Goal: Task Accomplishment & Management: Use online tool/utility

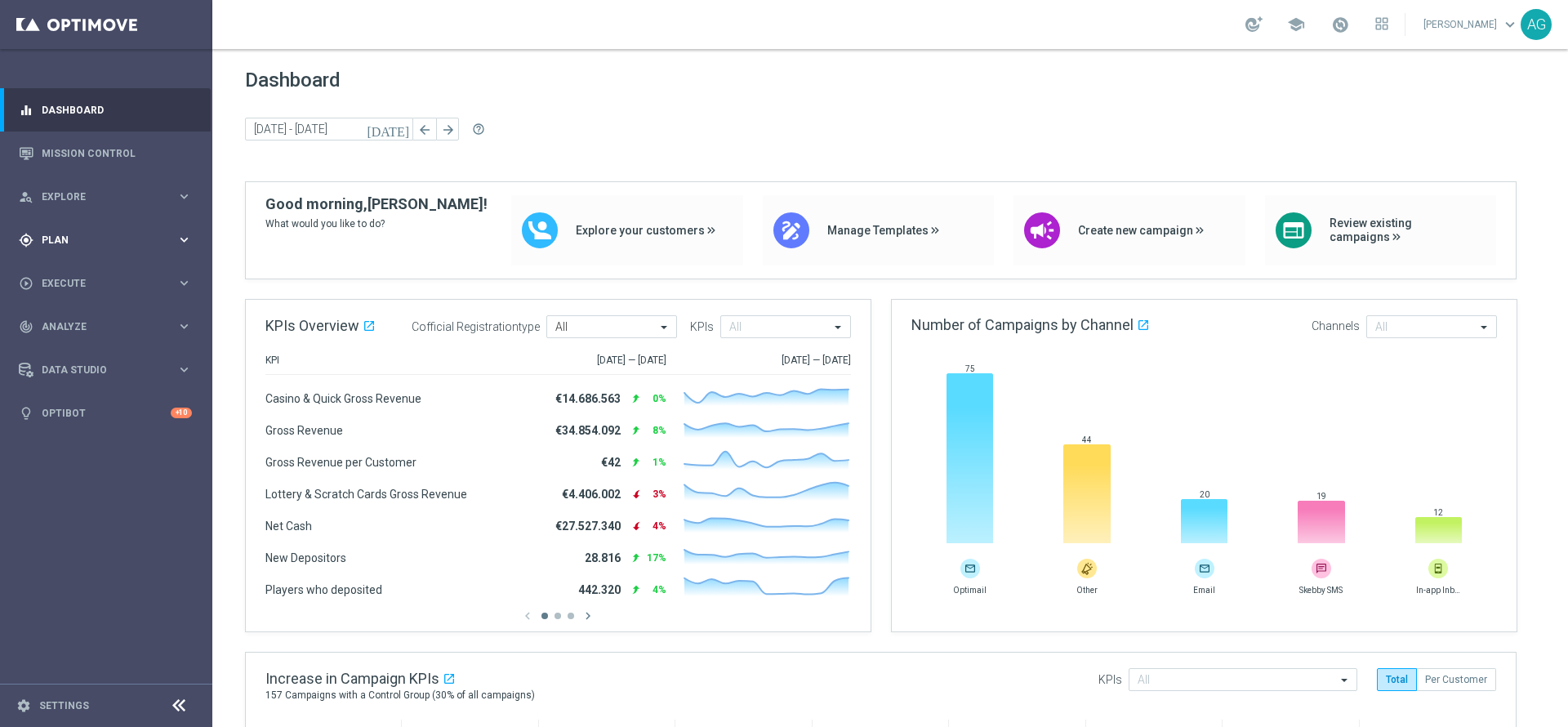
click at [60, 231] on div "gps_fixed Plan keyboard_arrow_right" at bounding box center [105, 239] width 211 height 43
click at [89, 323] on span "Templates" at bounding box center [102, 322] width 117 height 10
click at [84, 343] on link "Optimail" at bounding box center [110, 346] width 120 height 13
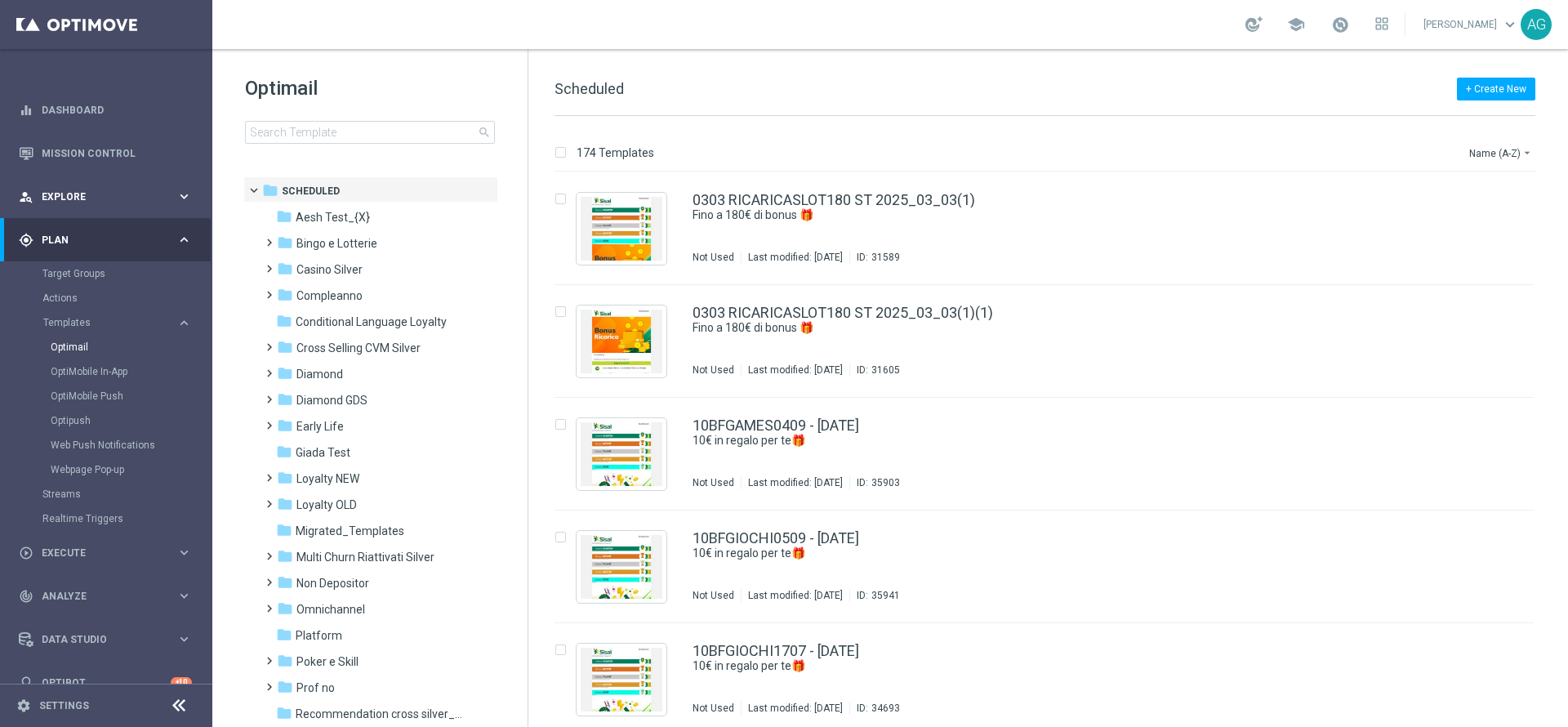
click at [69, 213] on div "person_search Explore keyboard_arrow_right" at bounding box center [105, 196] width 211 height 43
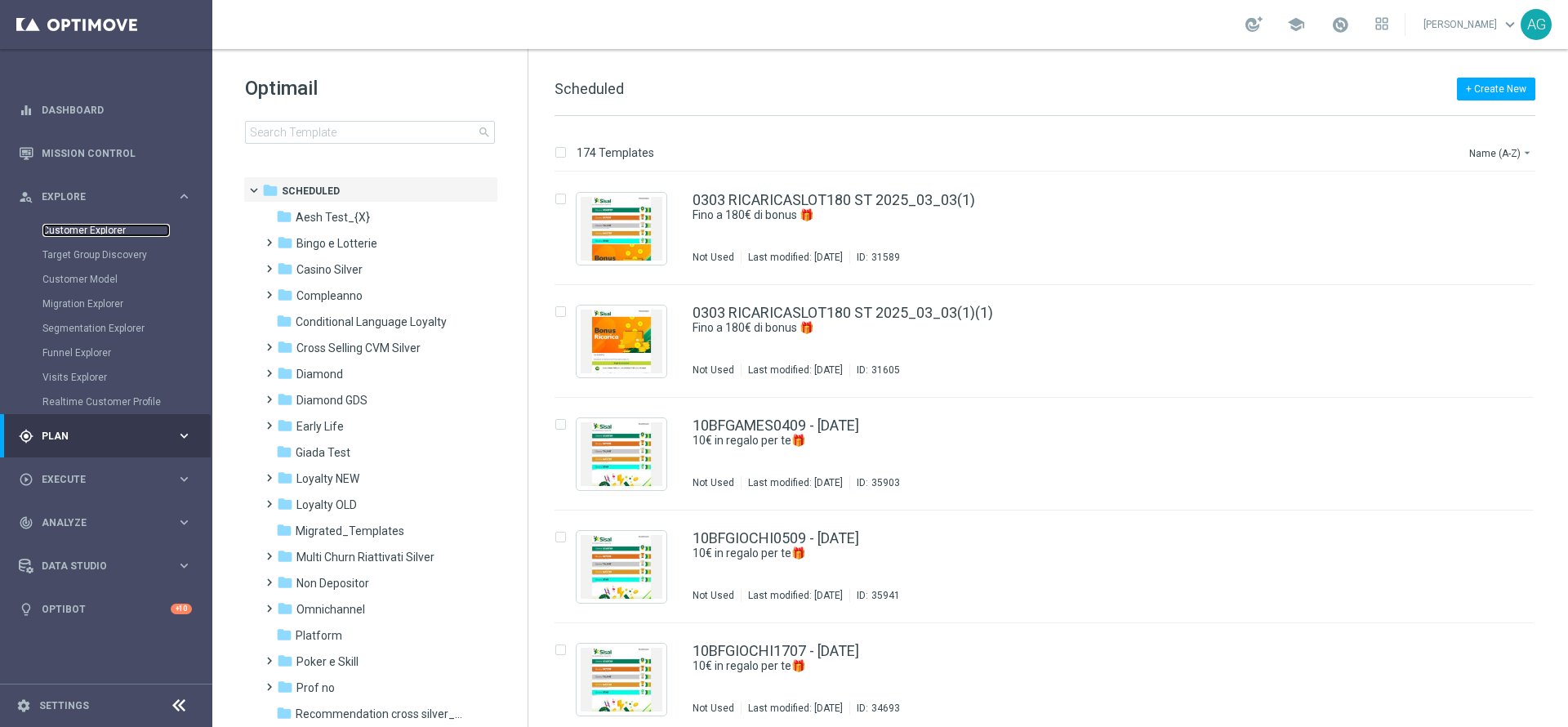
click at [80, 236] on link "Customer Explorer" at bounding box center [106, 230] width 128 height 13
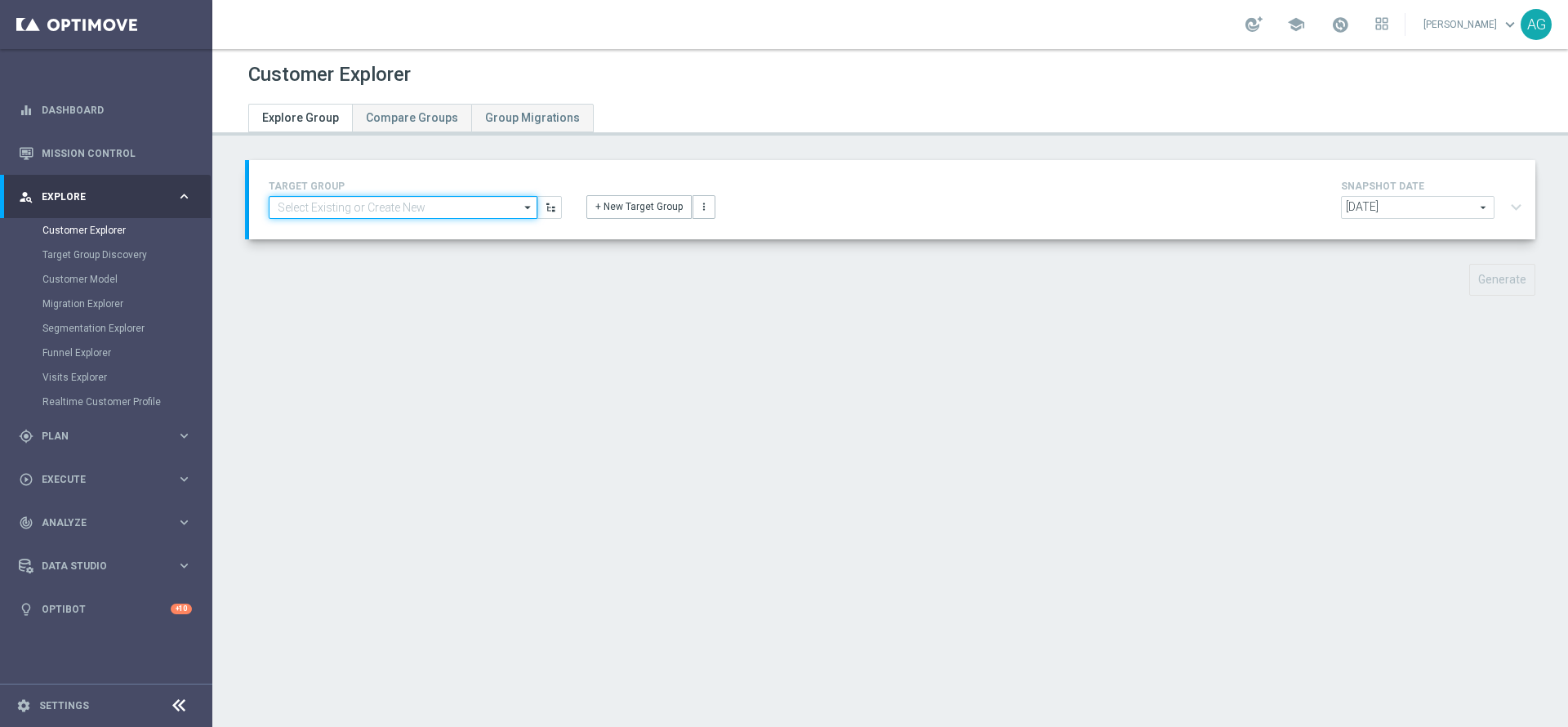
click at [400, 214] on input at bounding box center [403, 207] width 269 height 22
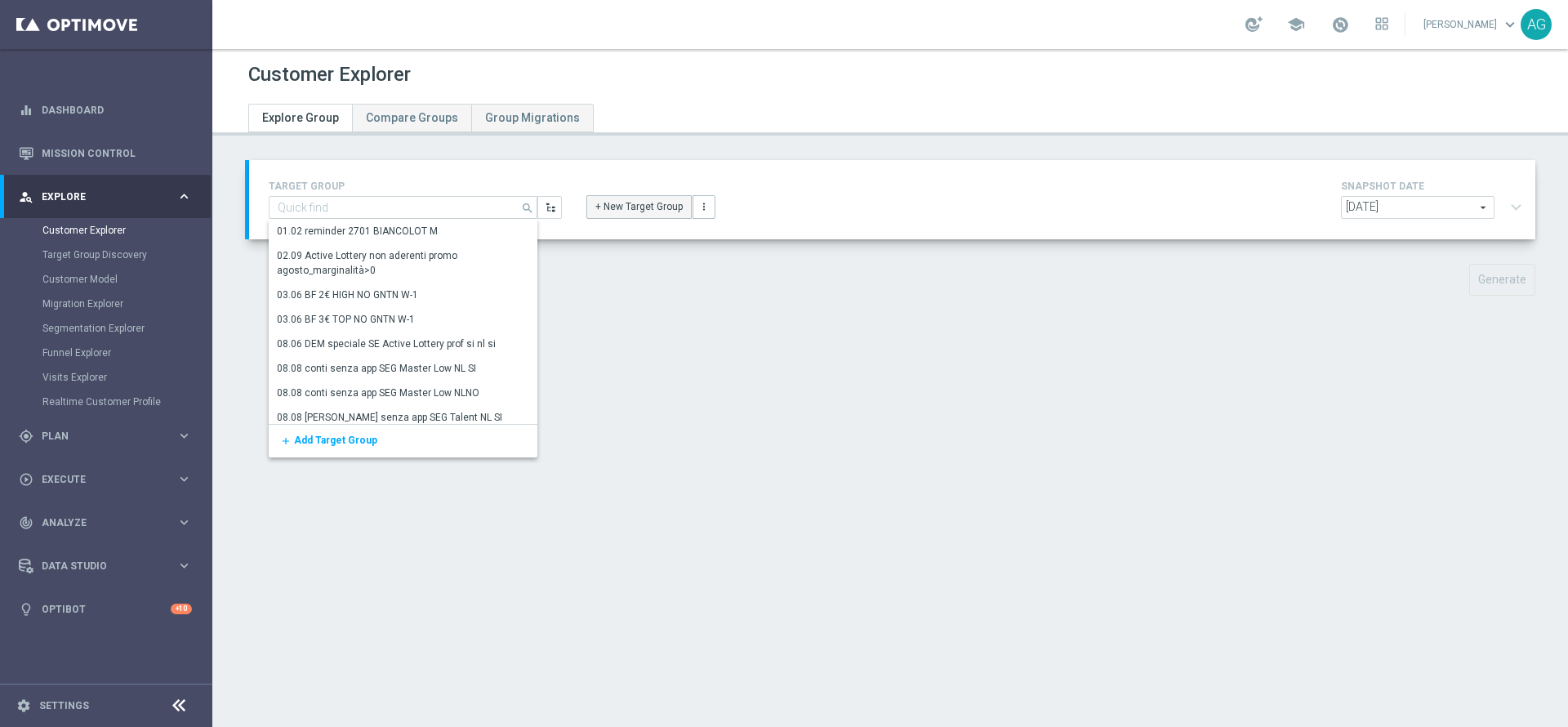
click at [610, 213] on button "+ New Target Group" at bounding box center [639, 206] width 105 height 22
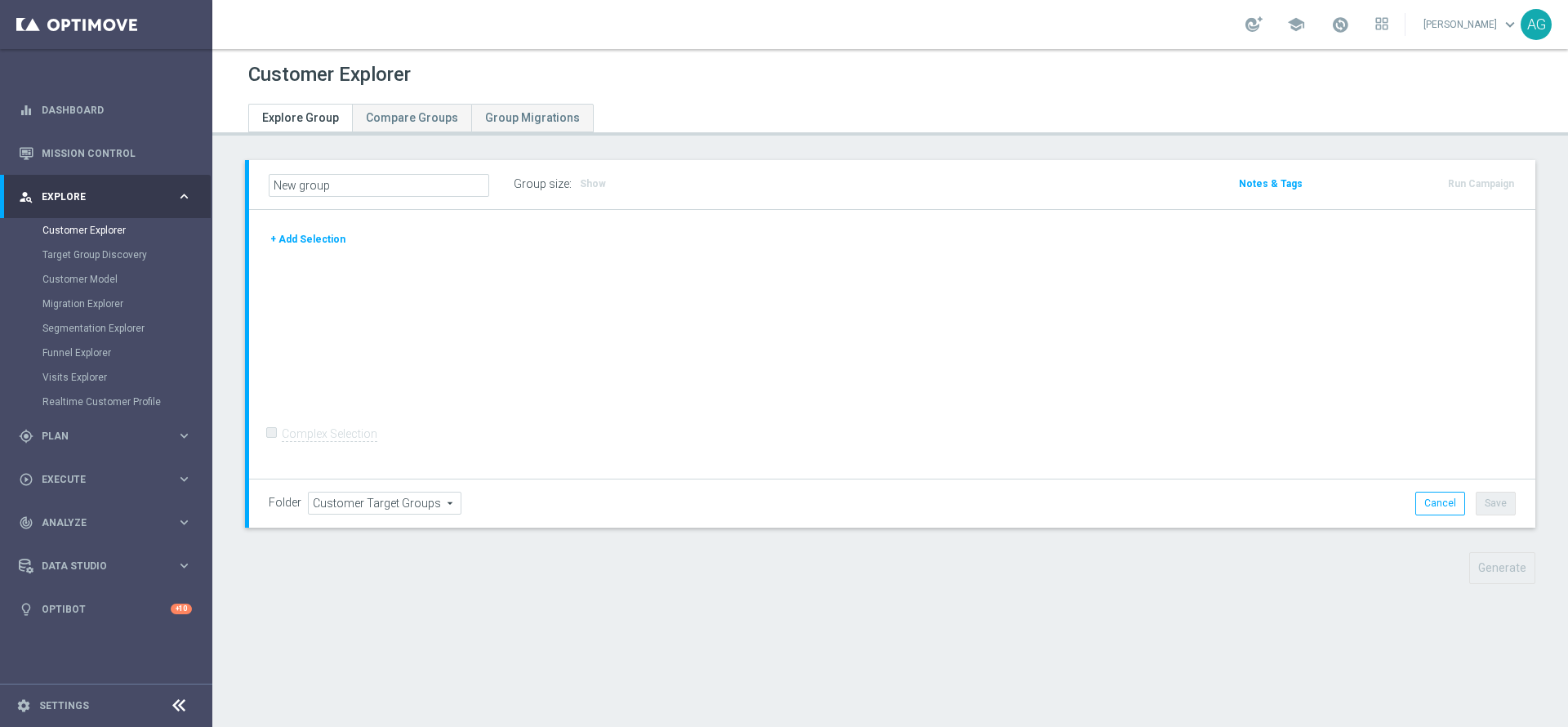
click at [318, 244] on button "+ Add Selection" at bounding box center [308, 239] width 78 height 18
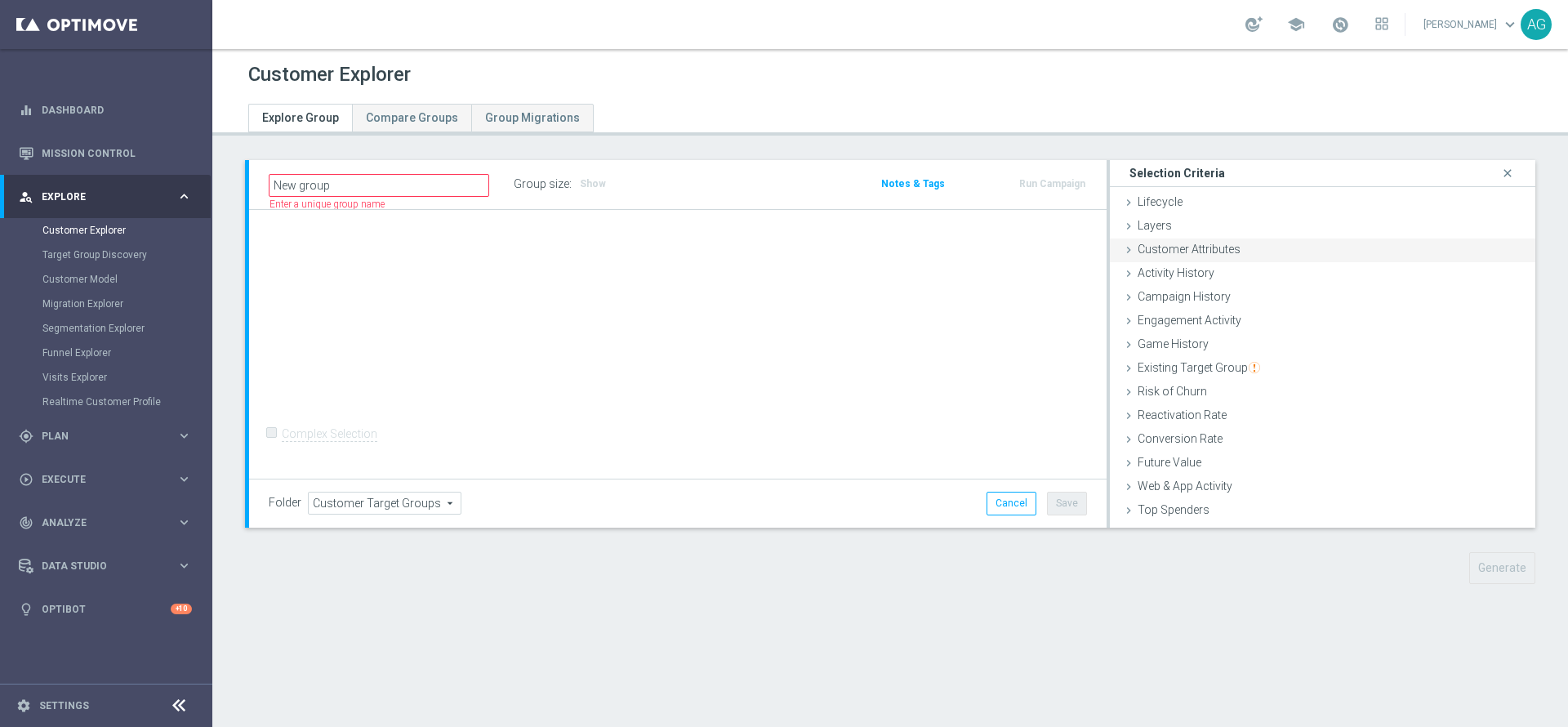
click at [1312, 251] on div "Customer Attributes done" at bounding box center [1322, 250] width 426 height 24
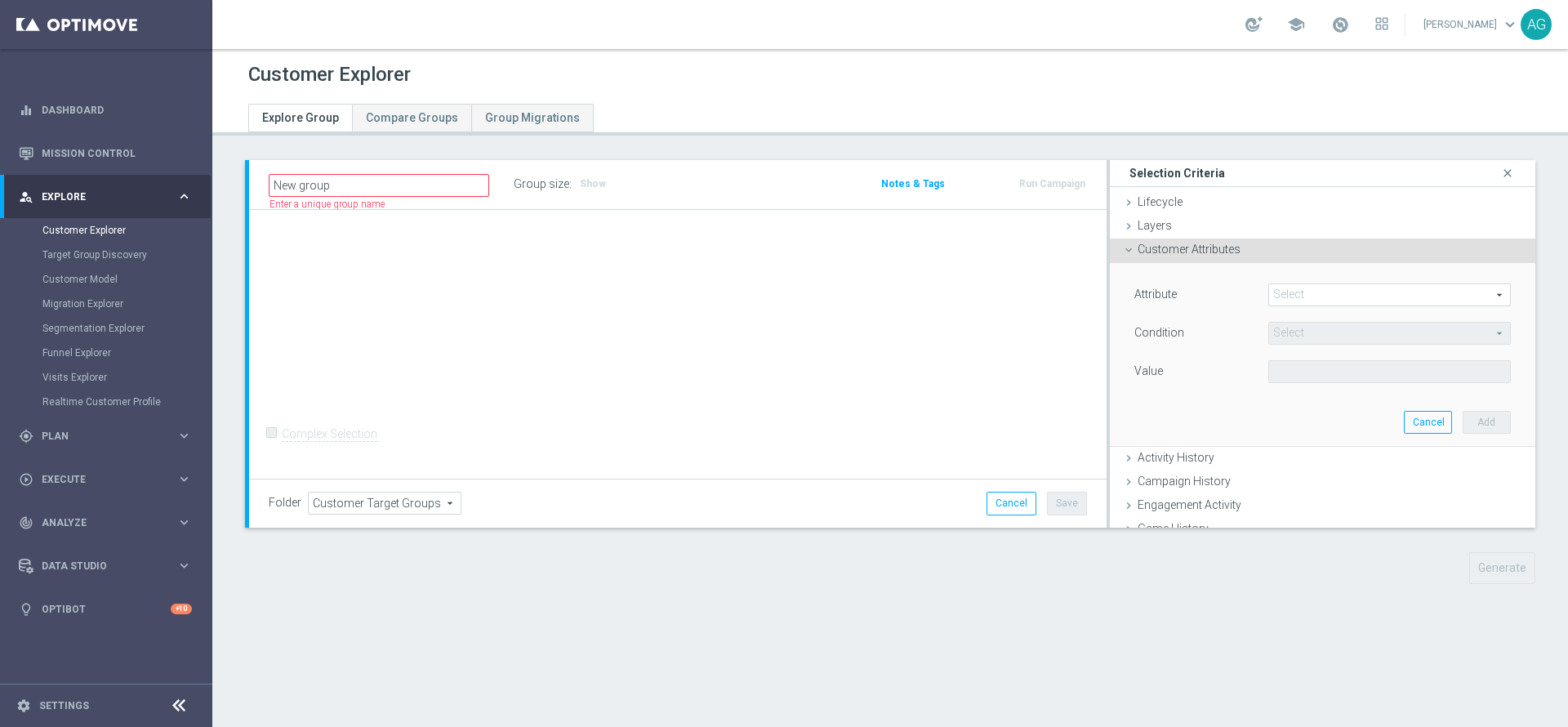
click at [1356, 286] on span at bounding box center [1390, 295] width 241 height 22
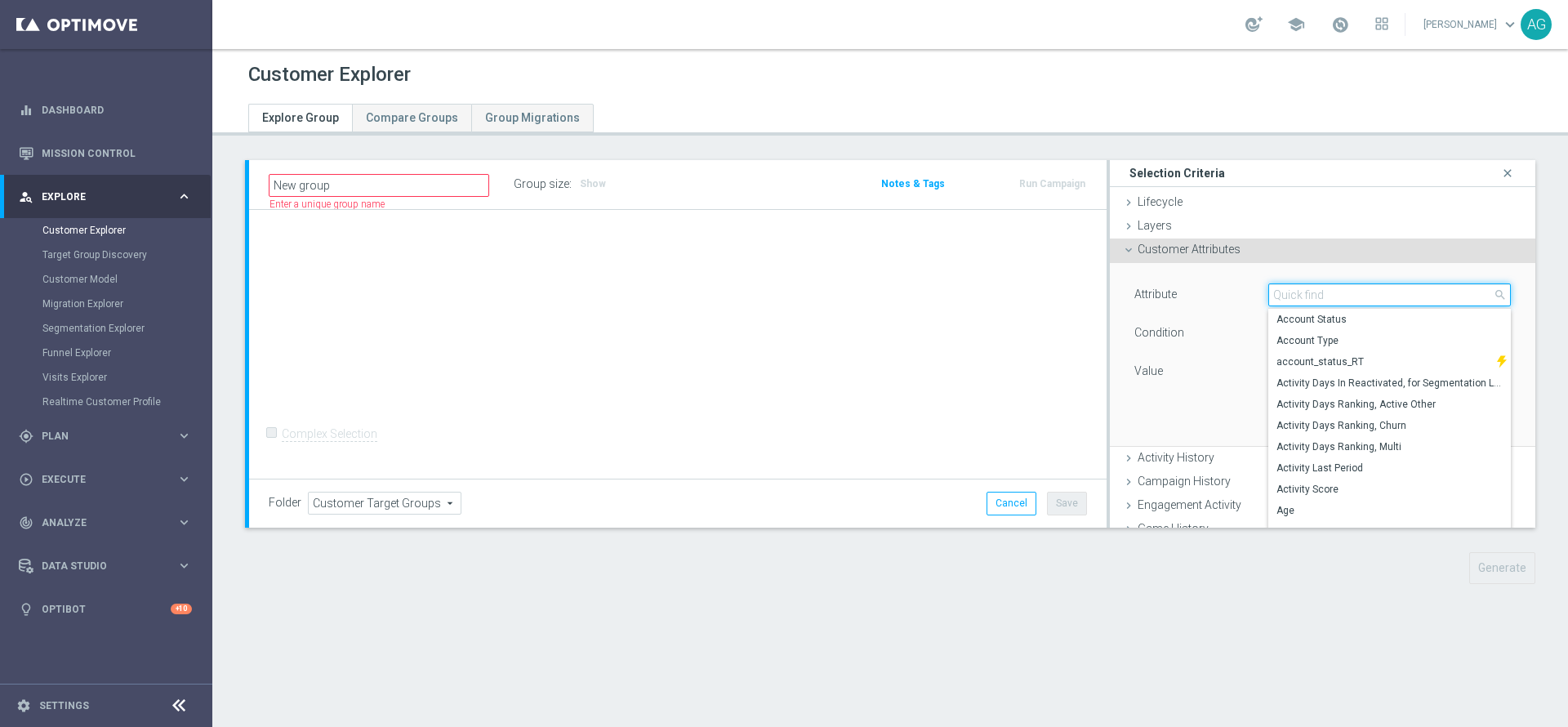
click at [1350, 290] on input "search" at bounding box center [1390, 294] width 243 height 22
type input "id"
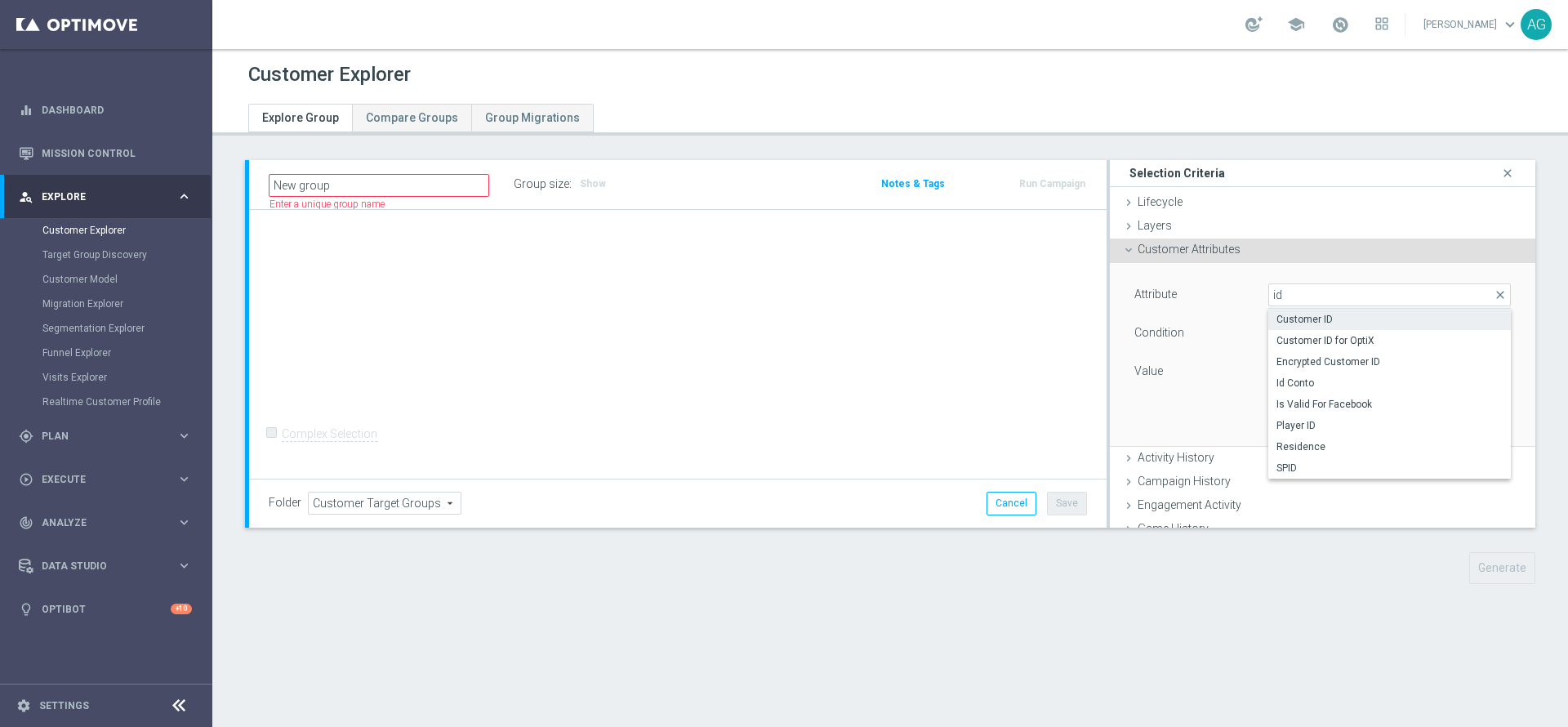
click at [1277, 316] on span "Customer ID" at bounding box center [1389, 319] width 226 height 13
type input "Customer ID"
type input "="
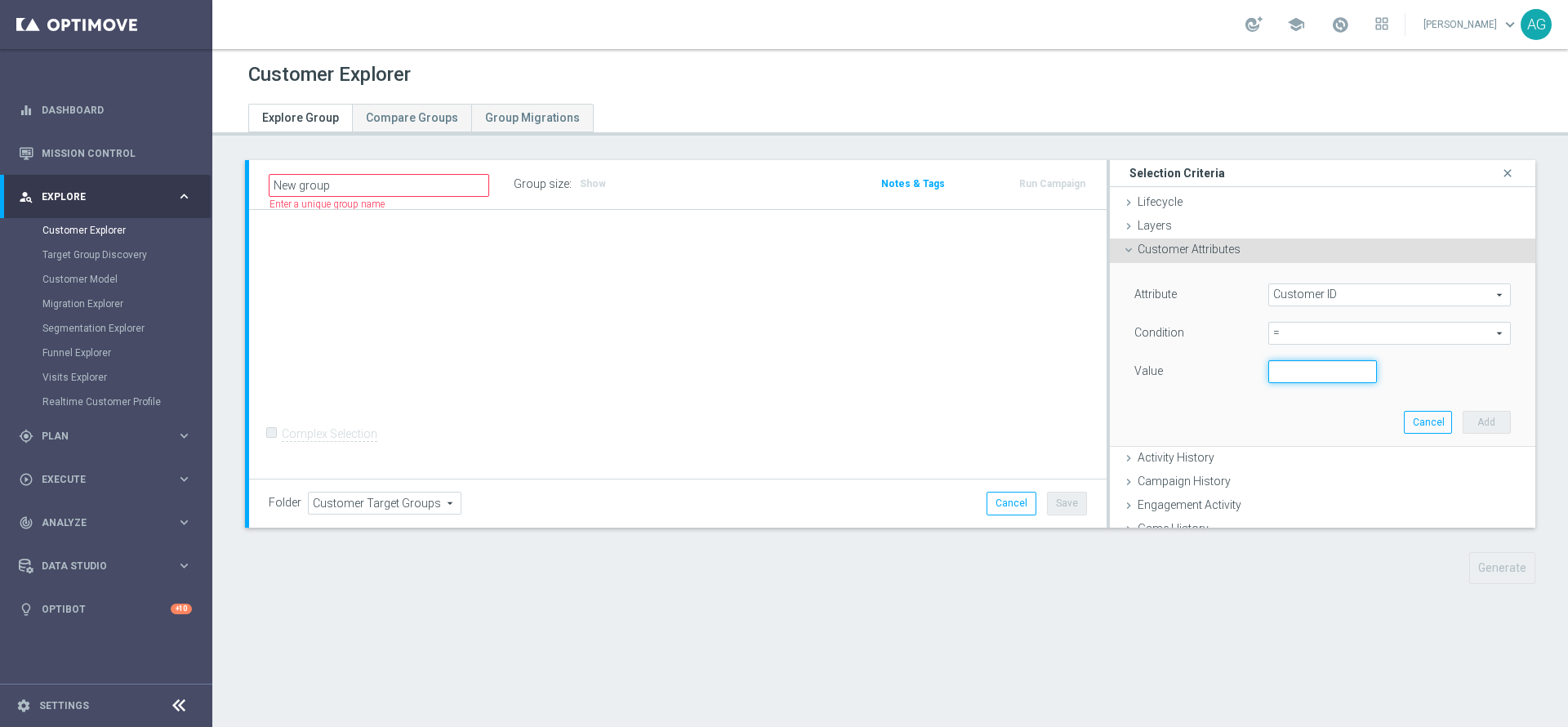
click at [1268, 369] on input "number" at bounding box center [1323, 371] width 110 height 22
paste input "5892459"
type input "5892459"
click at [1463, 415] on button "Add" at bounding box center [1487, 422] width 49 height 22
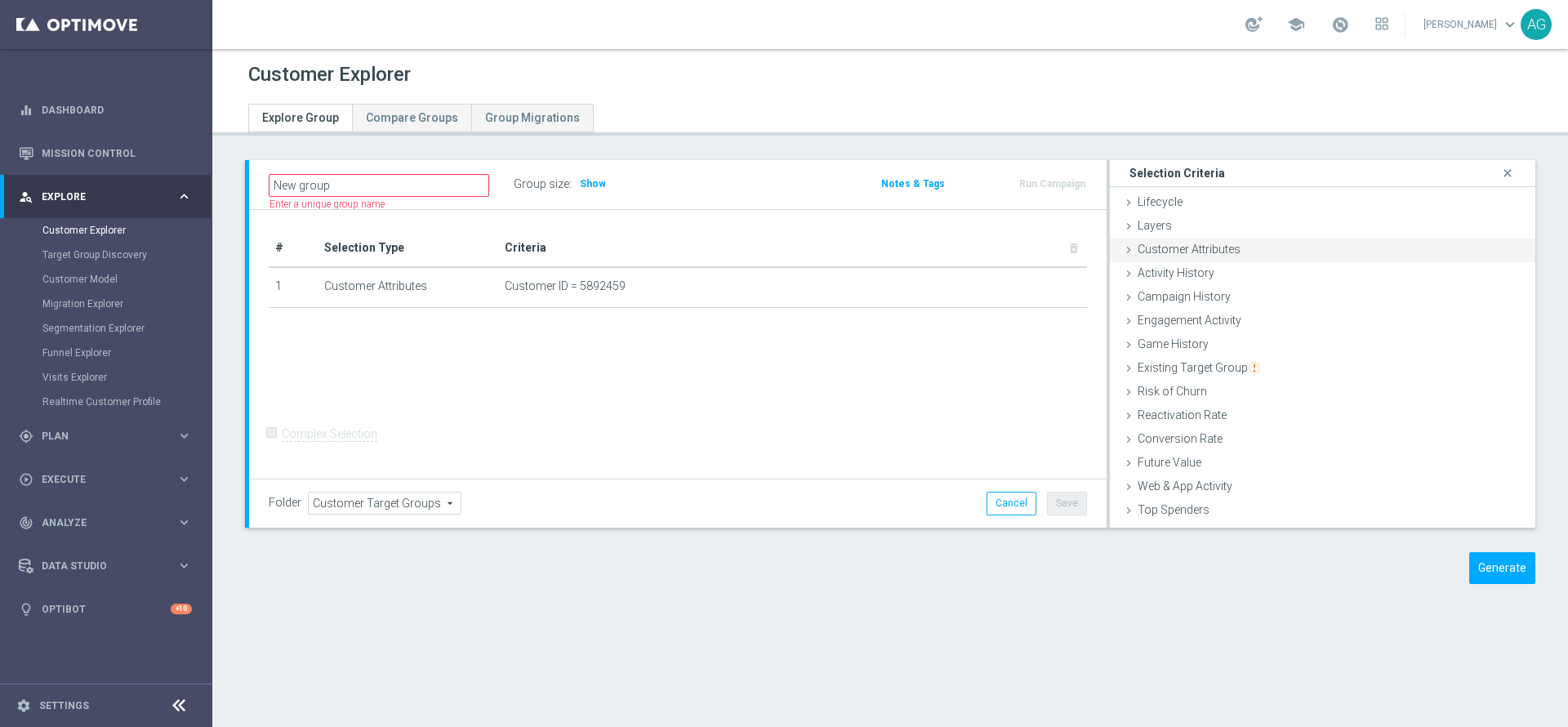
click at [1227, 245] on div "Customer Attributes done selection saved" at bounding box center [1322, 250] width 426 height 24
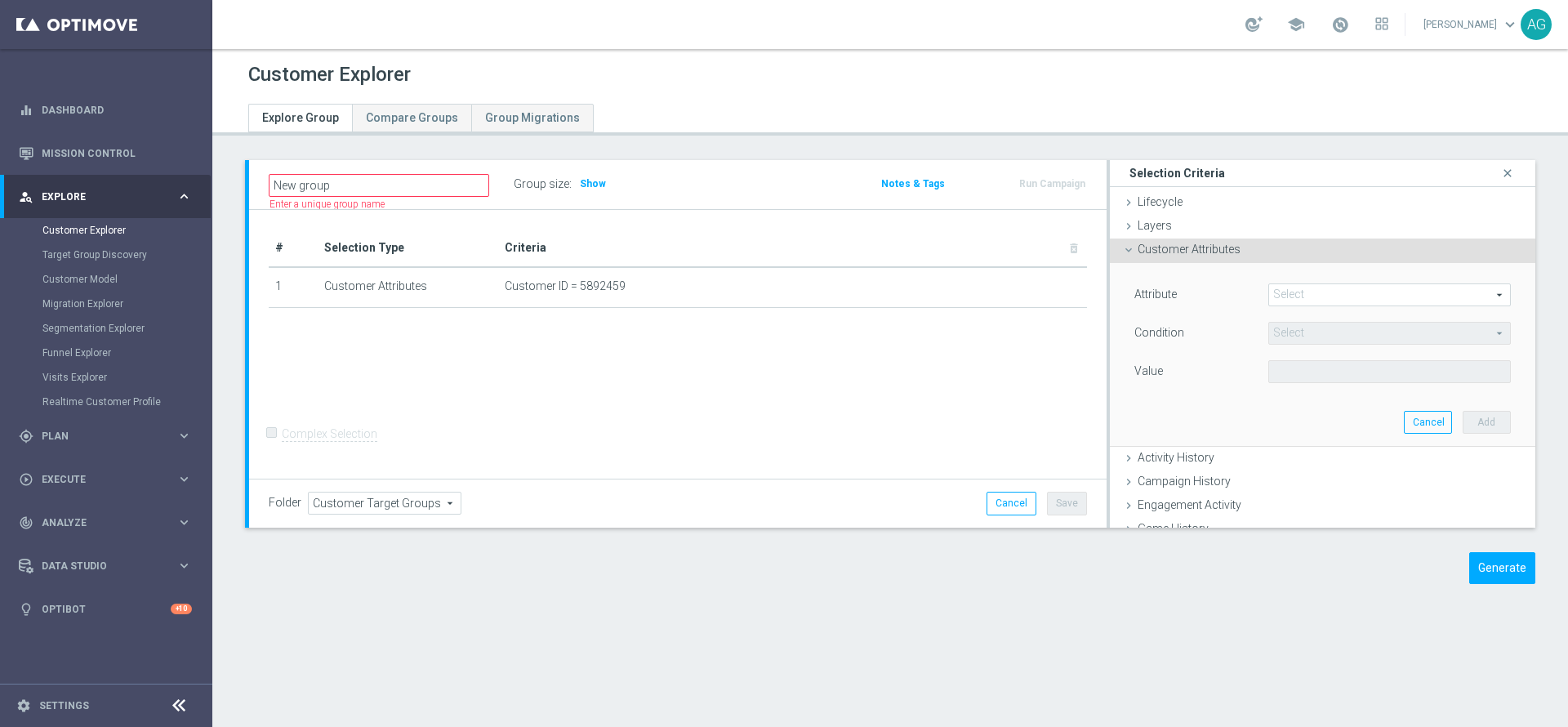
click at [1313, 285] on span at bounding box center [1390, 295] width 241 height 22
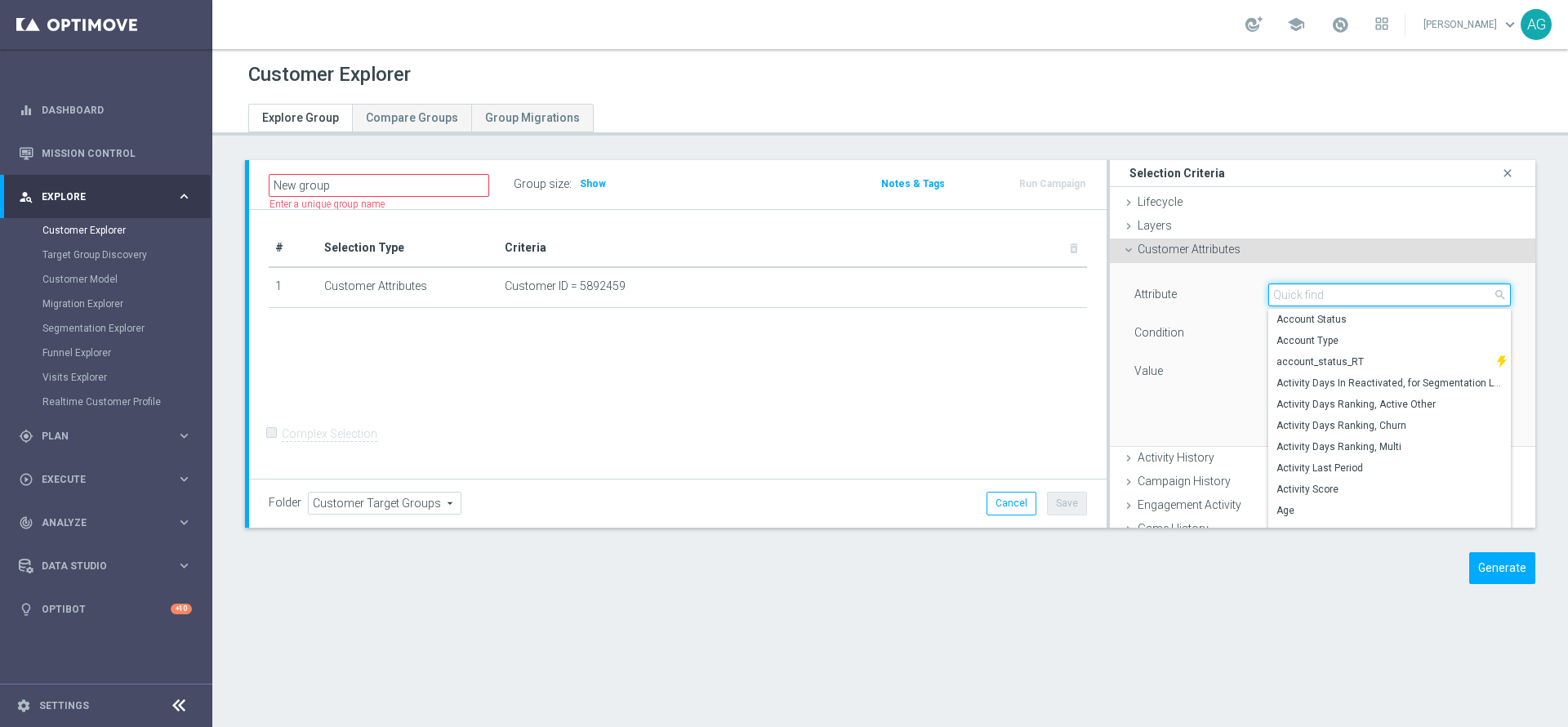
click at [1304, 295] on input "search" at bounding box center [1390, 294] width 243 height 22
type input "id"
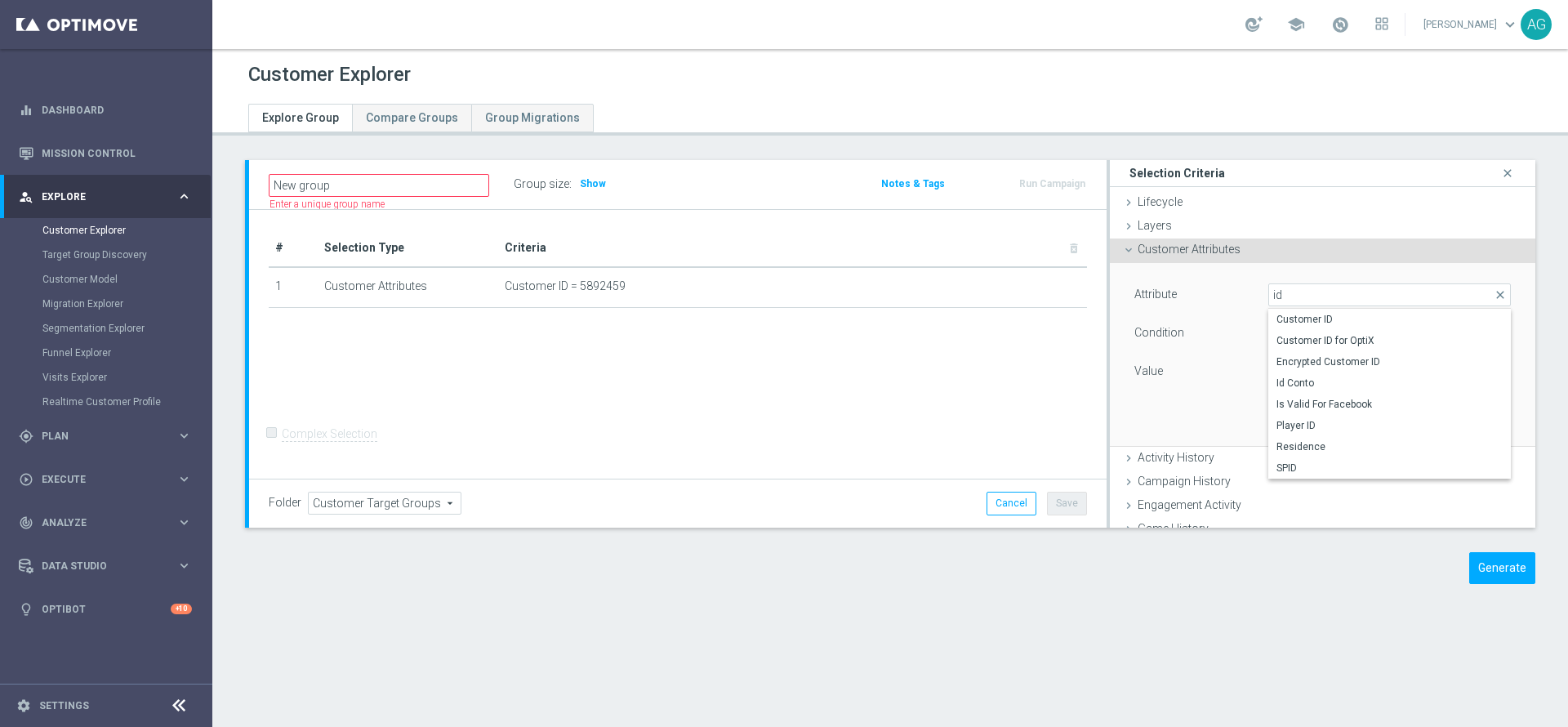
click at [1300, 308] on div "Customer ID Customer ID for OptiX Encrypted Customer ID Id Conto Is Valid For F…" at bounding box center [1390, 393] width 243 height 171
click at [1300, 313] on span "Customer ID" at bounding box center [1389, 319] width 226 height 13
type input "Customer ID"
type input "="
click at [1281, 369] on input "number" at bounding box center [1323, 371] width 110 height 22
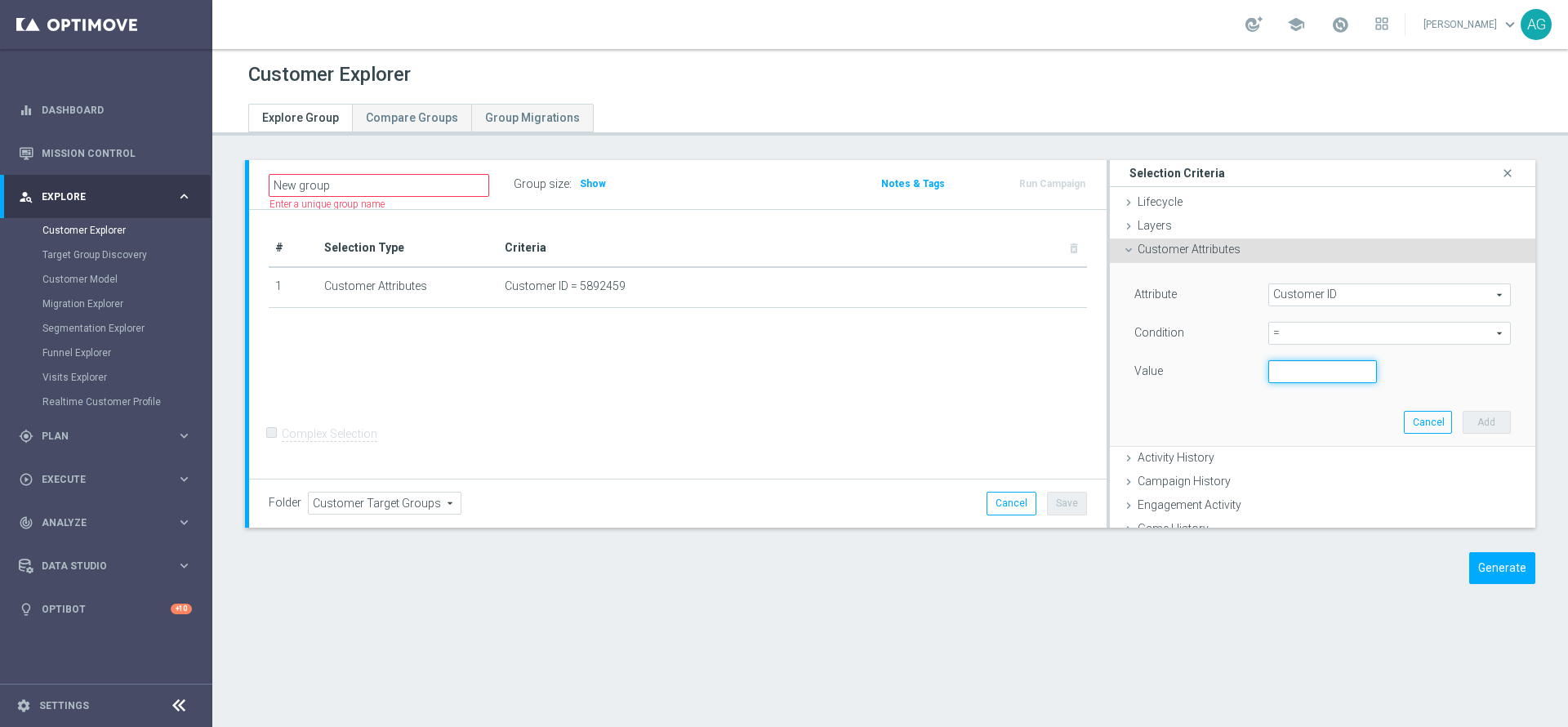
paste input "5892459"
type input "5892459"
drag, startPoint x: 1312, startPoint y: 360, endPoint x: 1151, endPoint y: 352, distance: 161.2
click at [1151, 352] on div "Attribute Customer ID Customer ID arrow_drop_down search Condition = = arrow_dr…" at bounding box center [1322, 335] width 376 height 103
paste input "3878661"
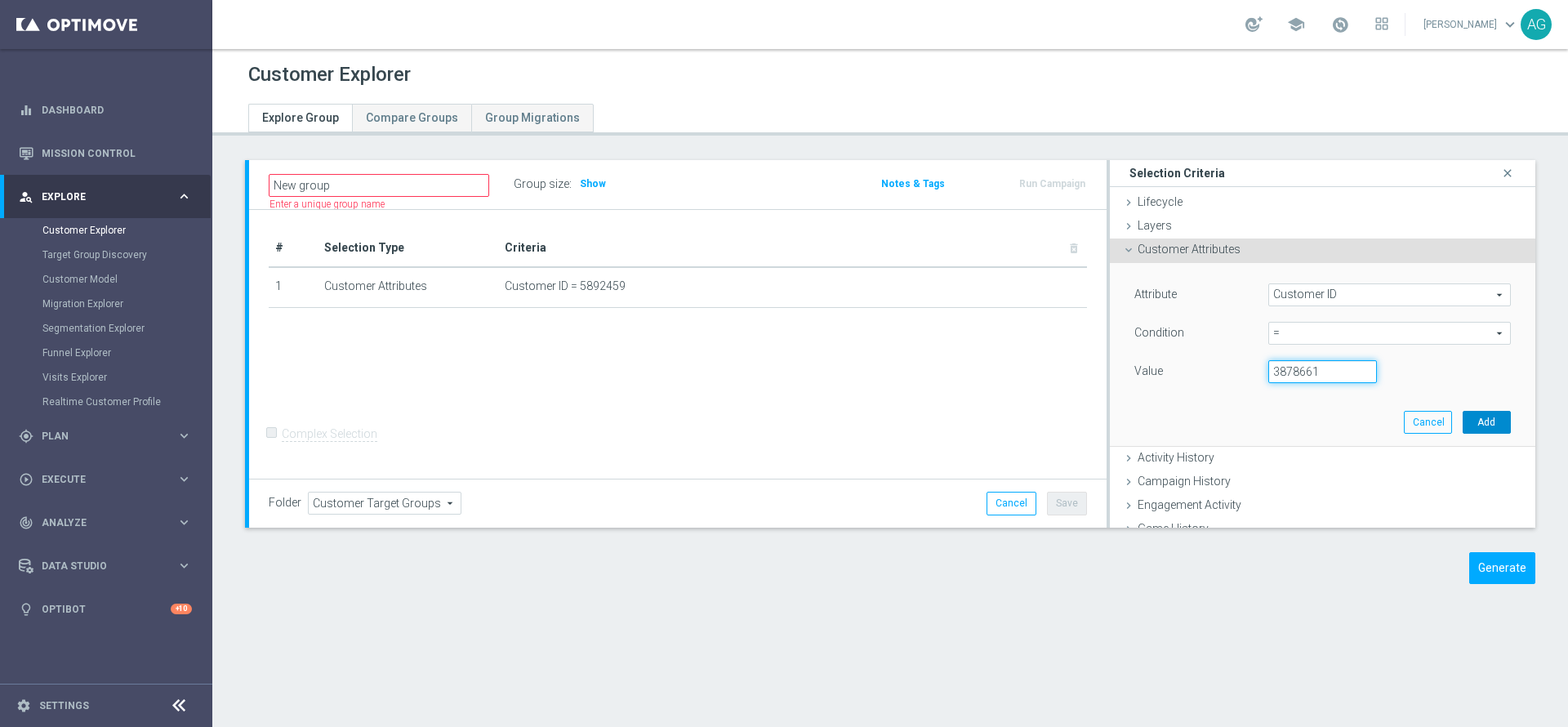
type input "3878661"
click at [1463, 417] on button "Add" at bounding box center [1487, 422] width 49 height 22
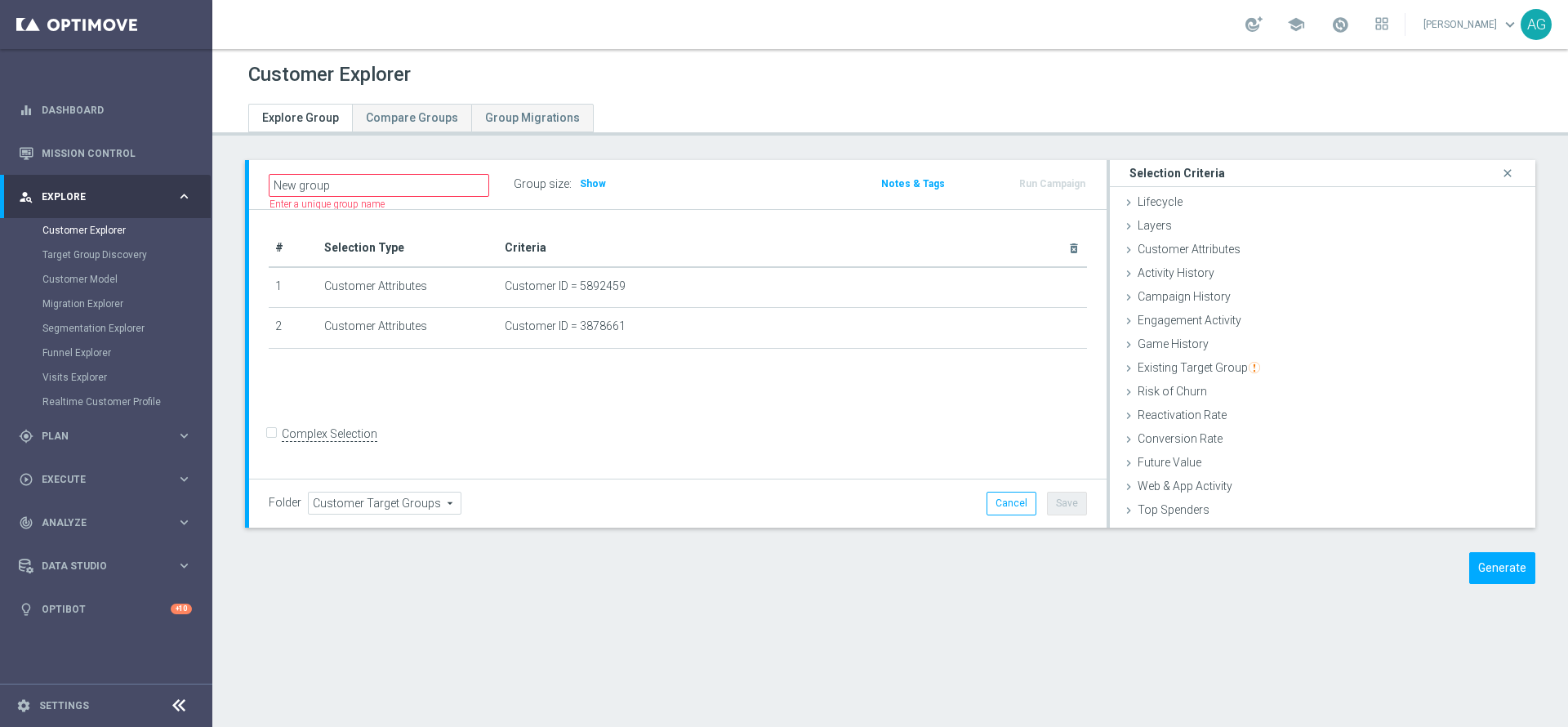
click at [275, 440] on input "Complex Selection" at bounding box center [274, 435] width 11 height 22
checkbox input "true"
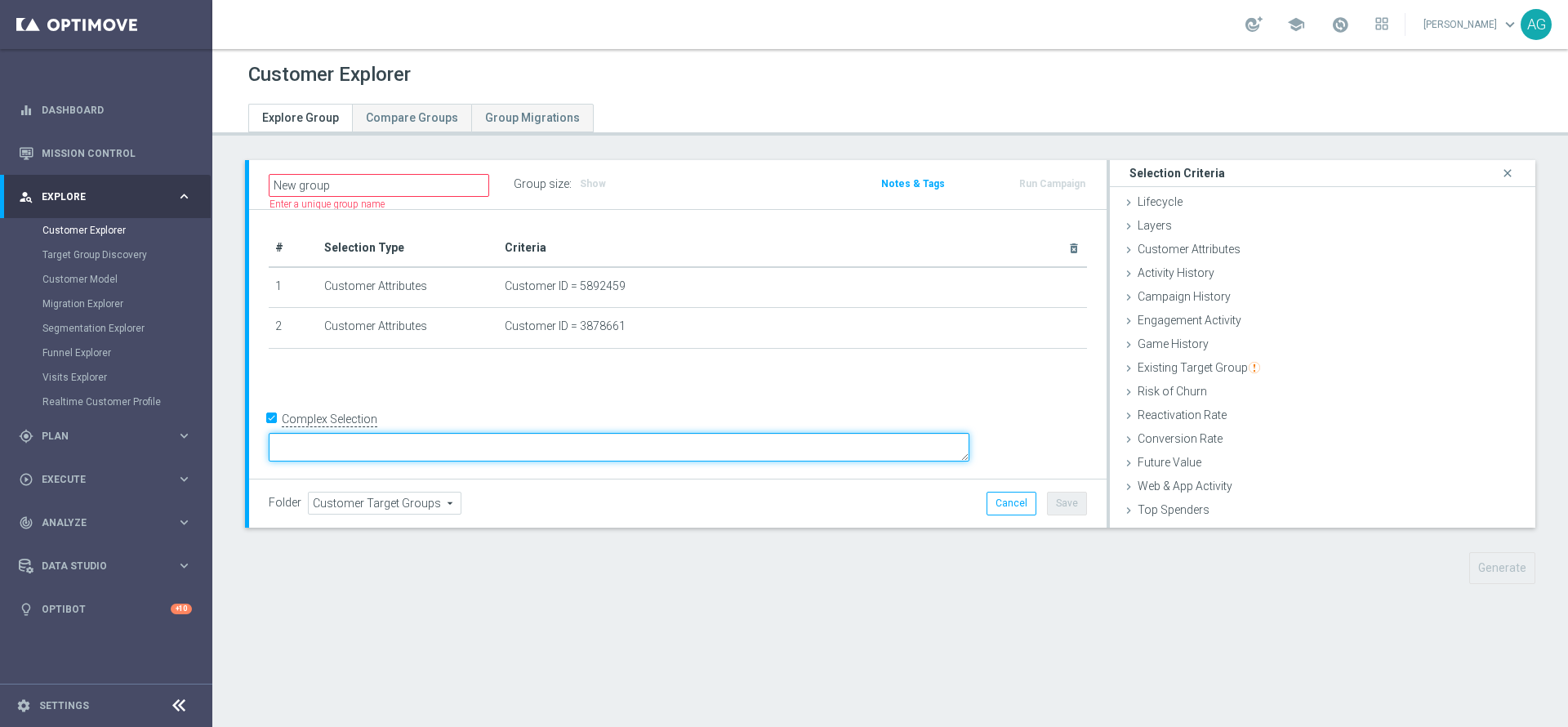
click at [464, 446] on textarea at bounding box center [619, 447] width 701 height 29
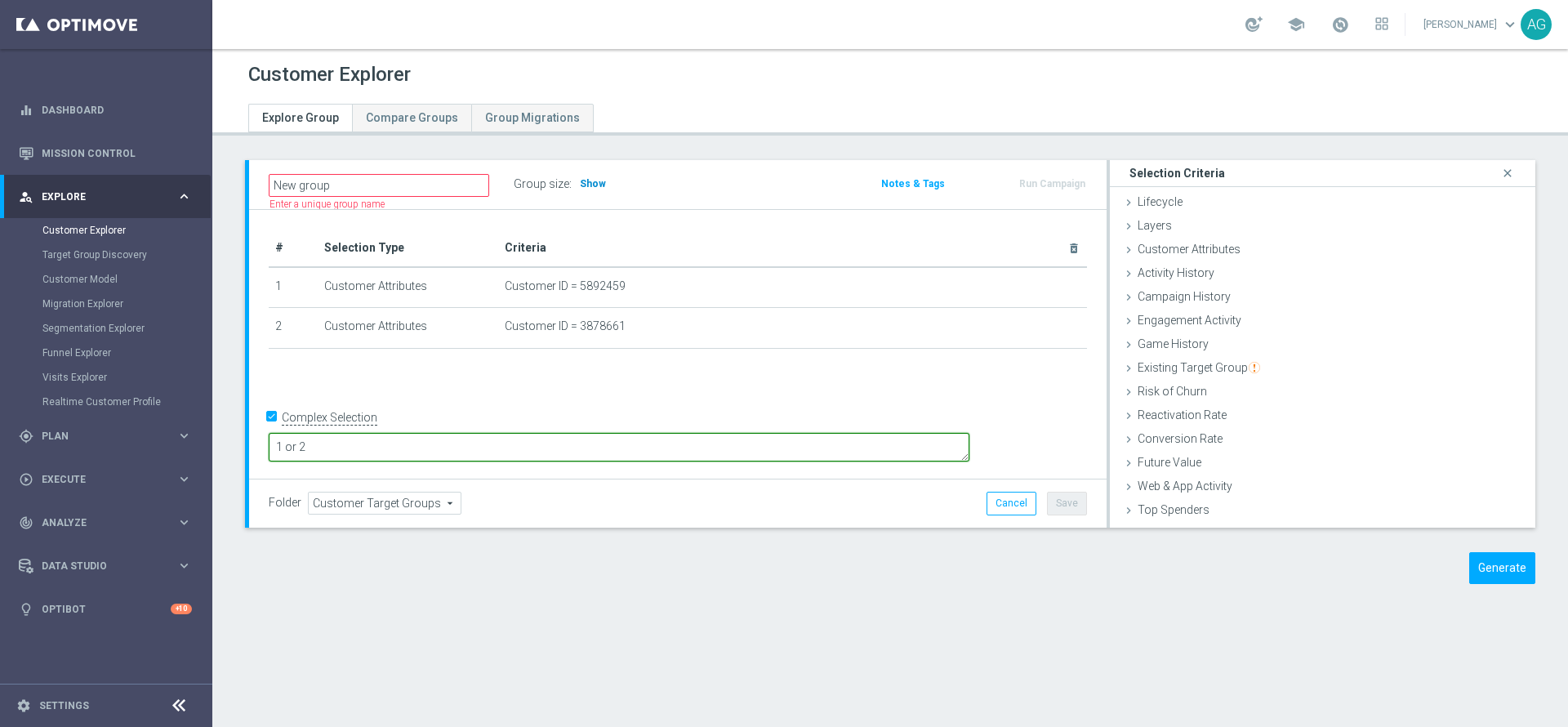
type textarea "1 or 2"
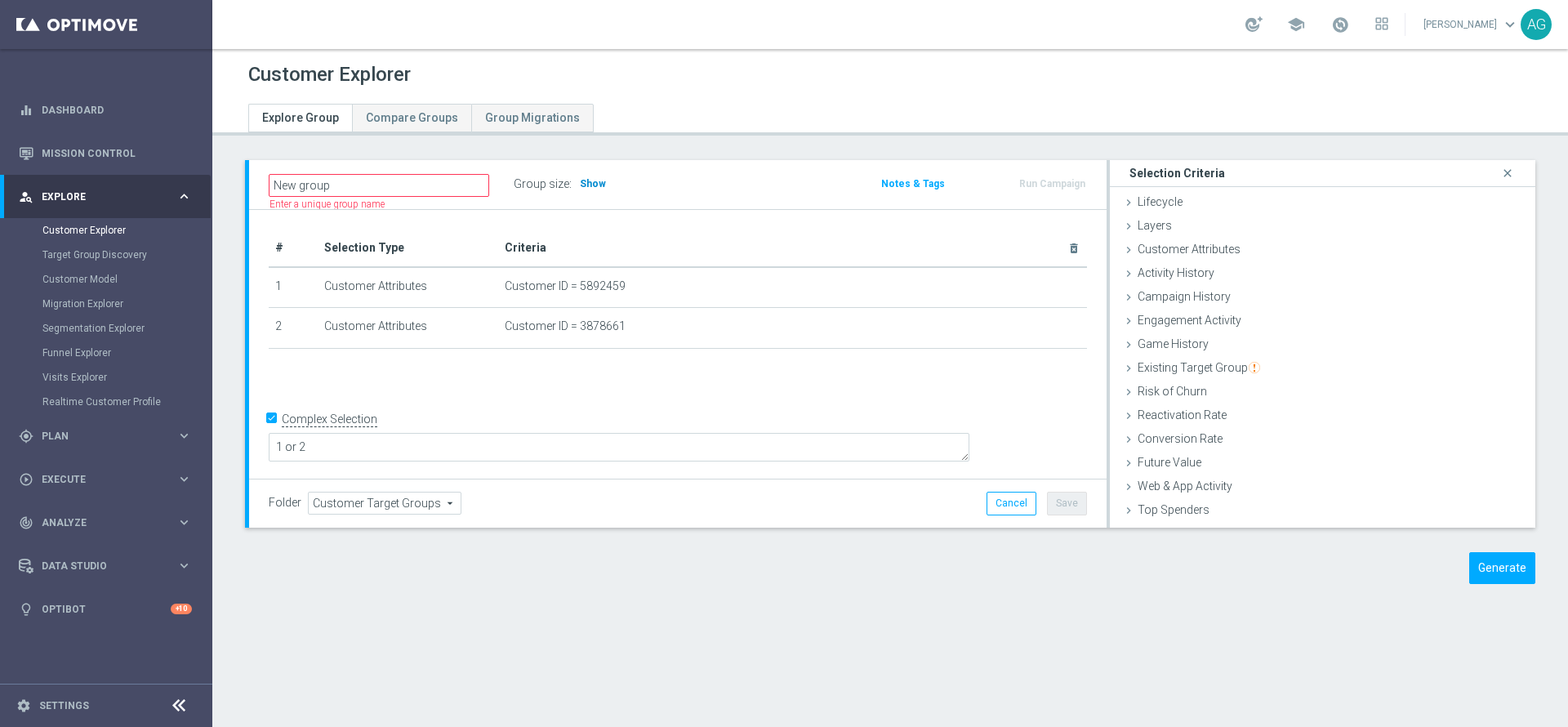
click at [597, 184] on span "Show" at bounding box center [592, 184] width 26 height 12
click at [1496, 570] on button "Generate" at bounding box center [1502, 568] width 67 height 31
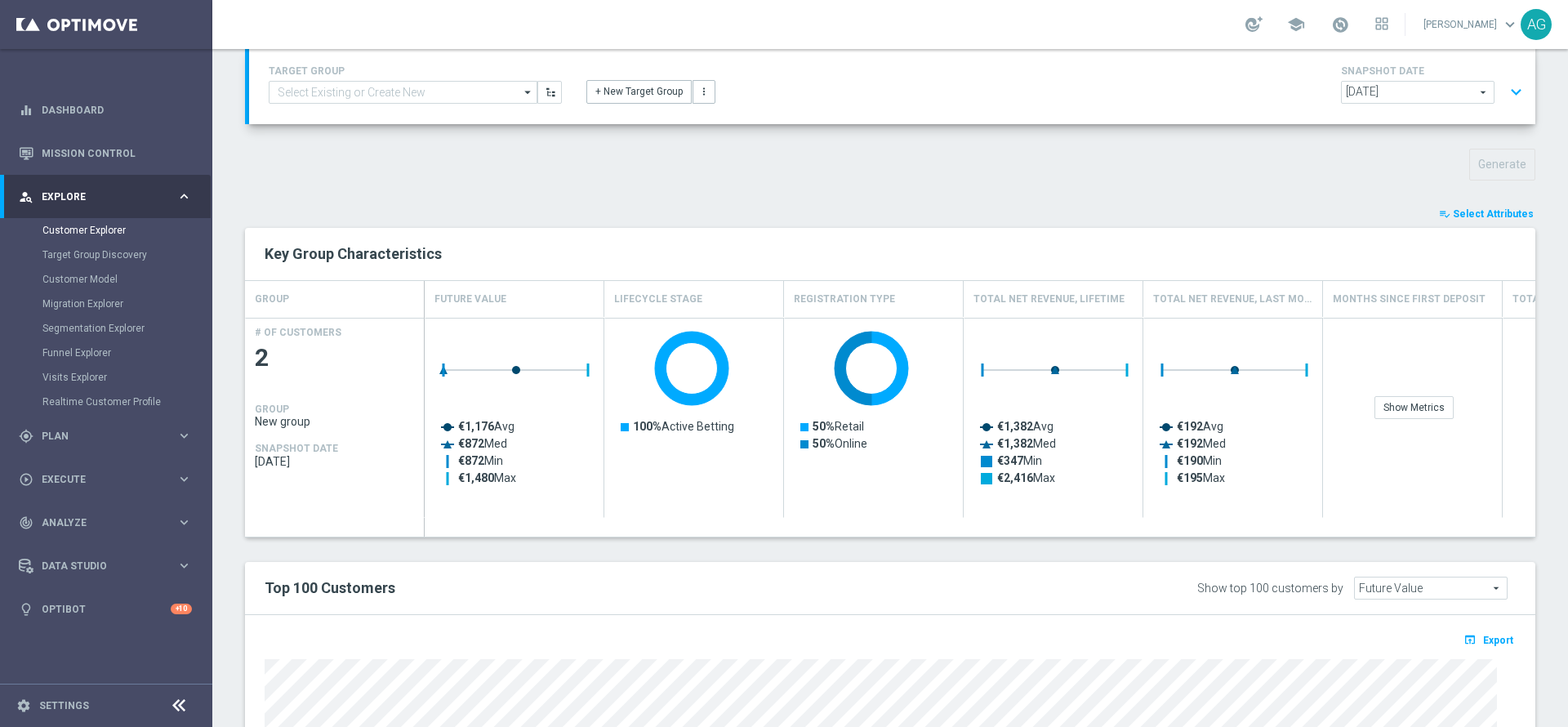
scroll to position [220, 0]
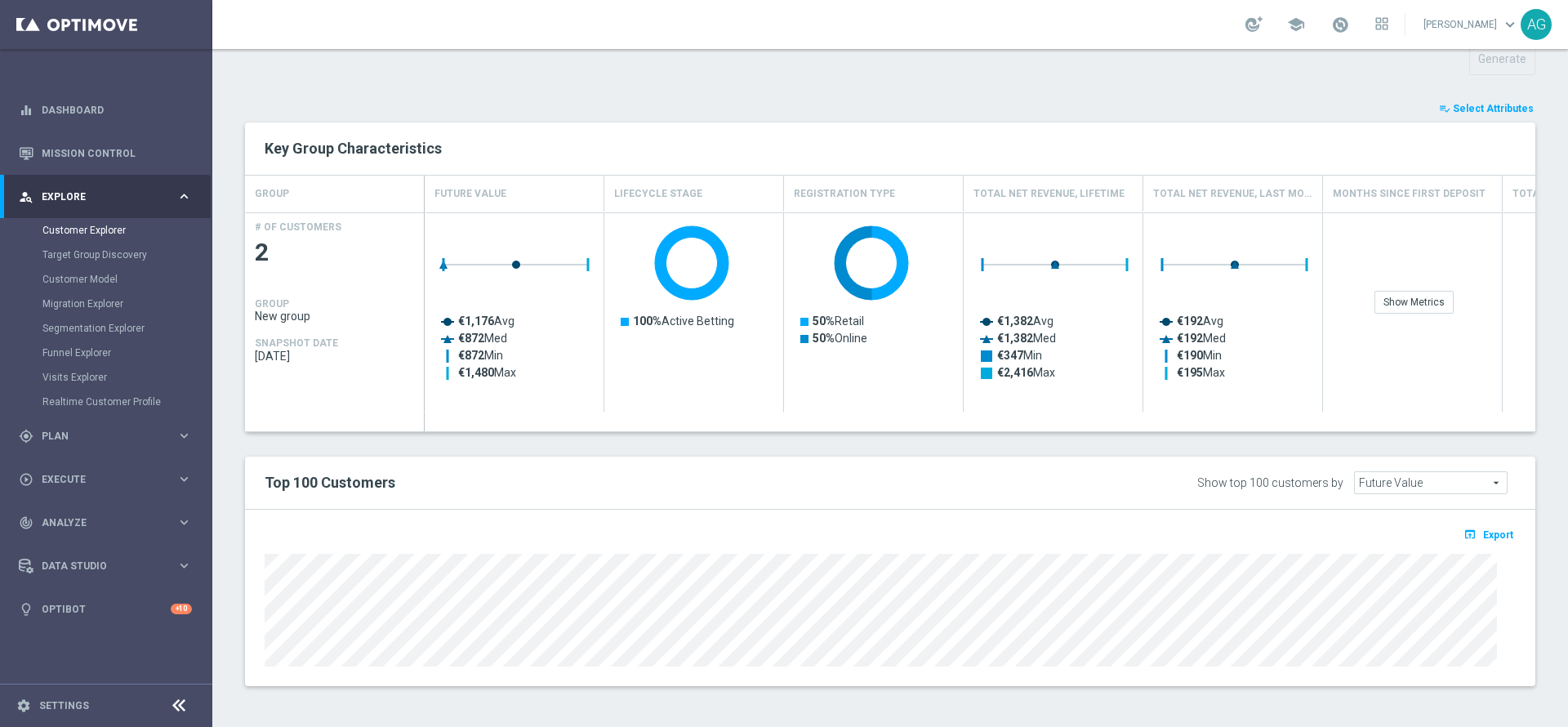
click at [1459, 100] on button "playlist_add_check Select Attributes" at bounding box center [1485, 109] width 98 height 18
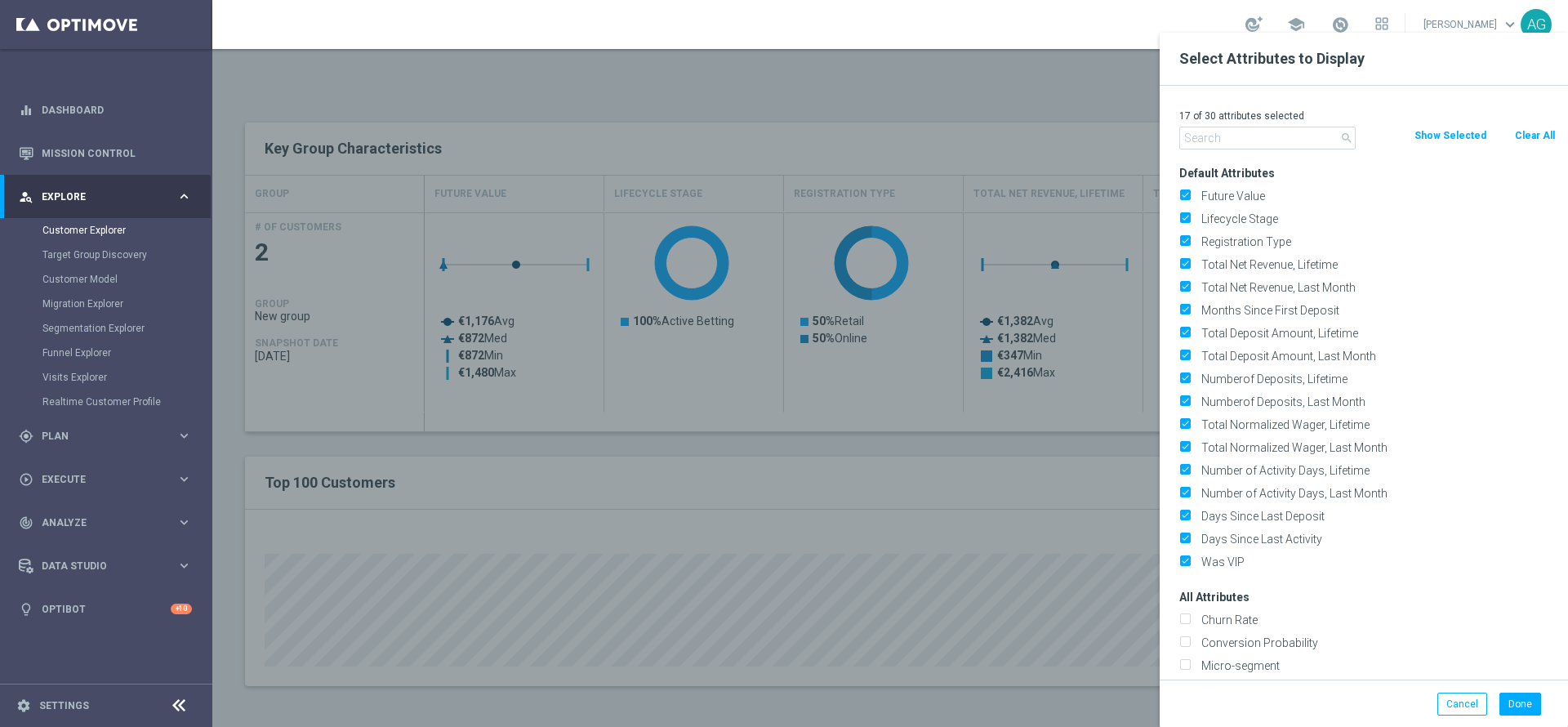
click at [1549, 135] on button "Clear All" at bounding box center [1535, 136] width 43 height 18
checkbox input "false"
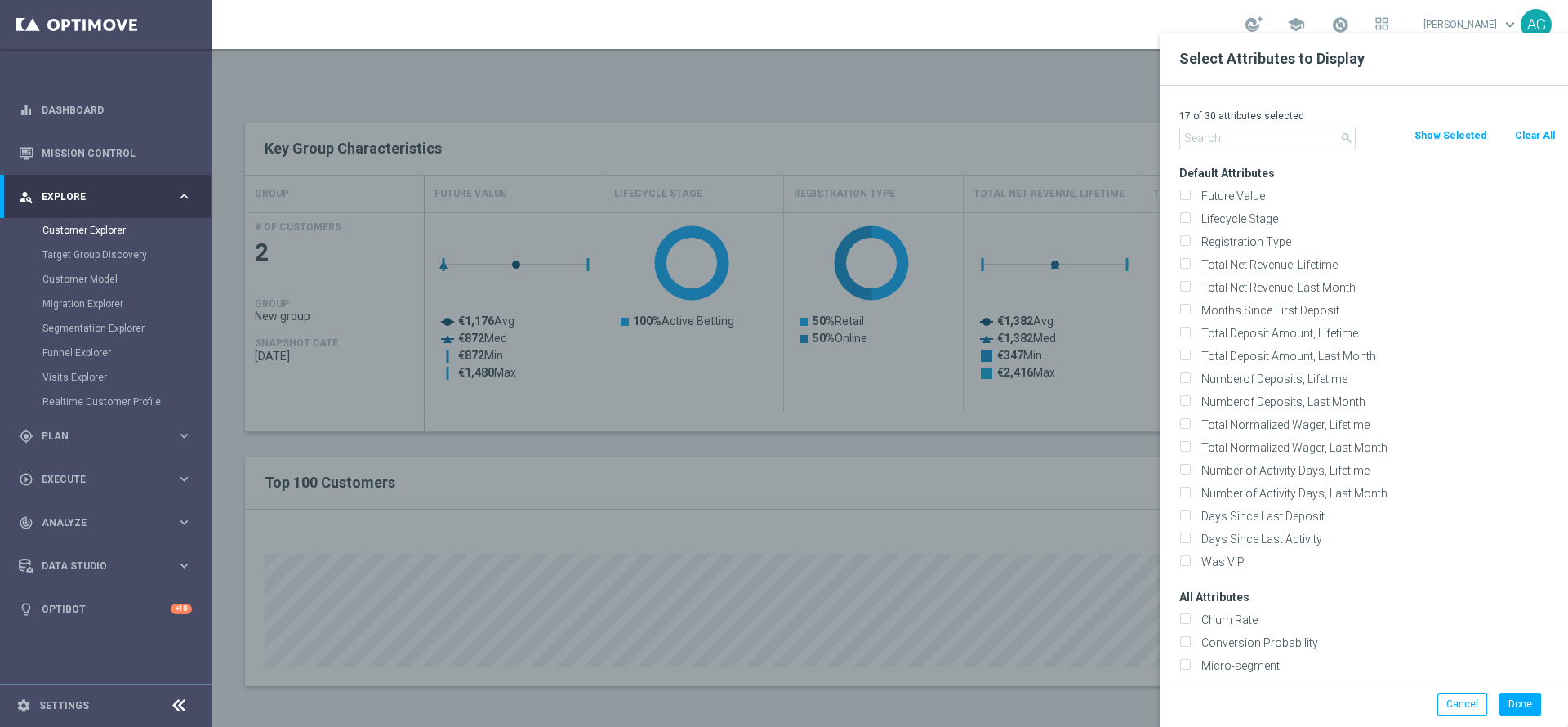
checkbox input "false"
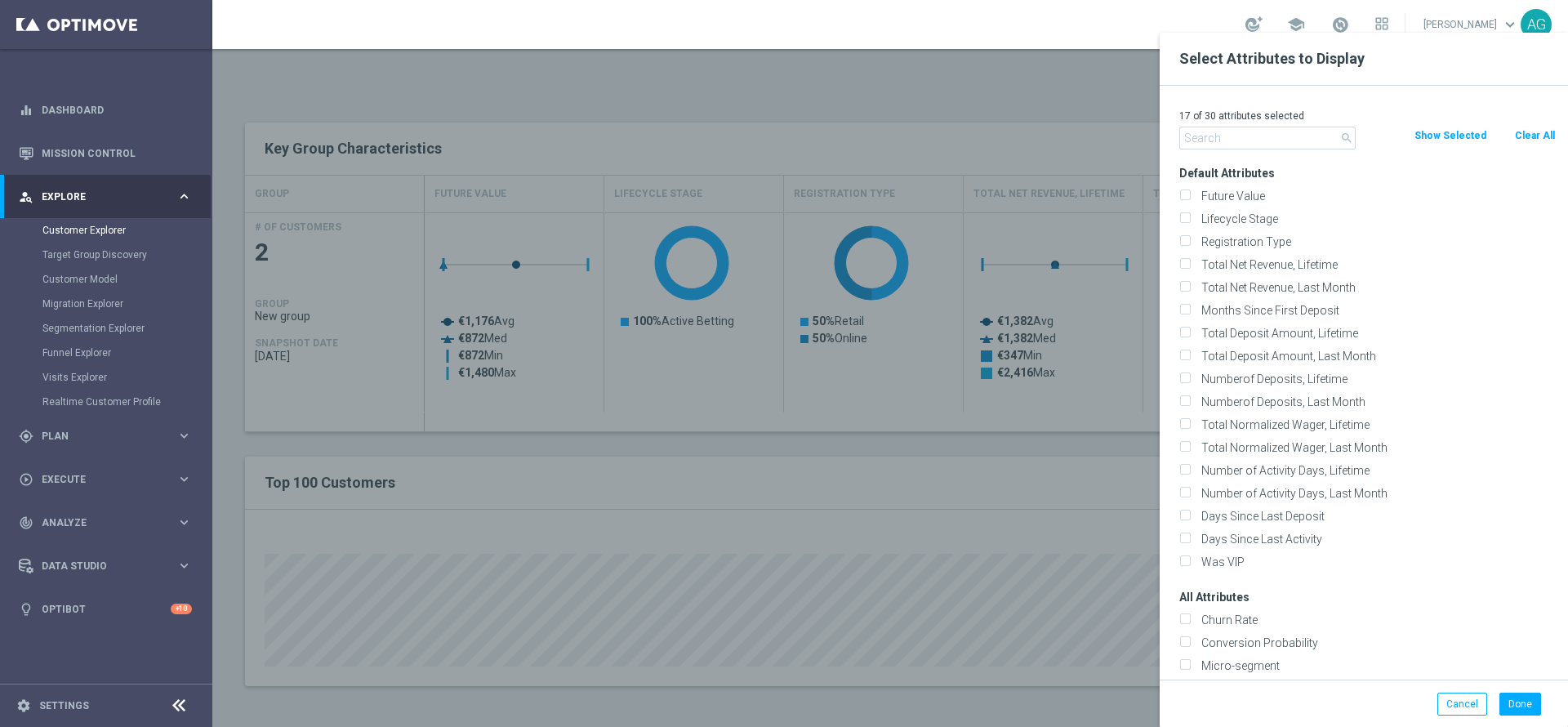
checkbox input "false"
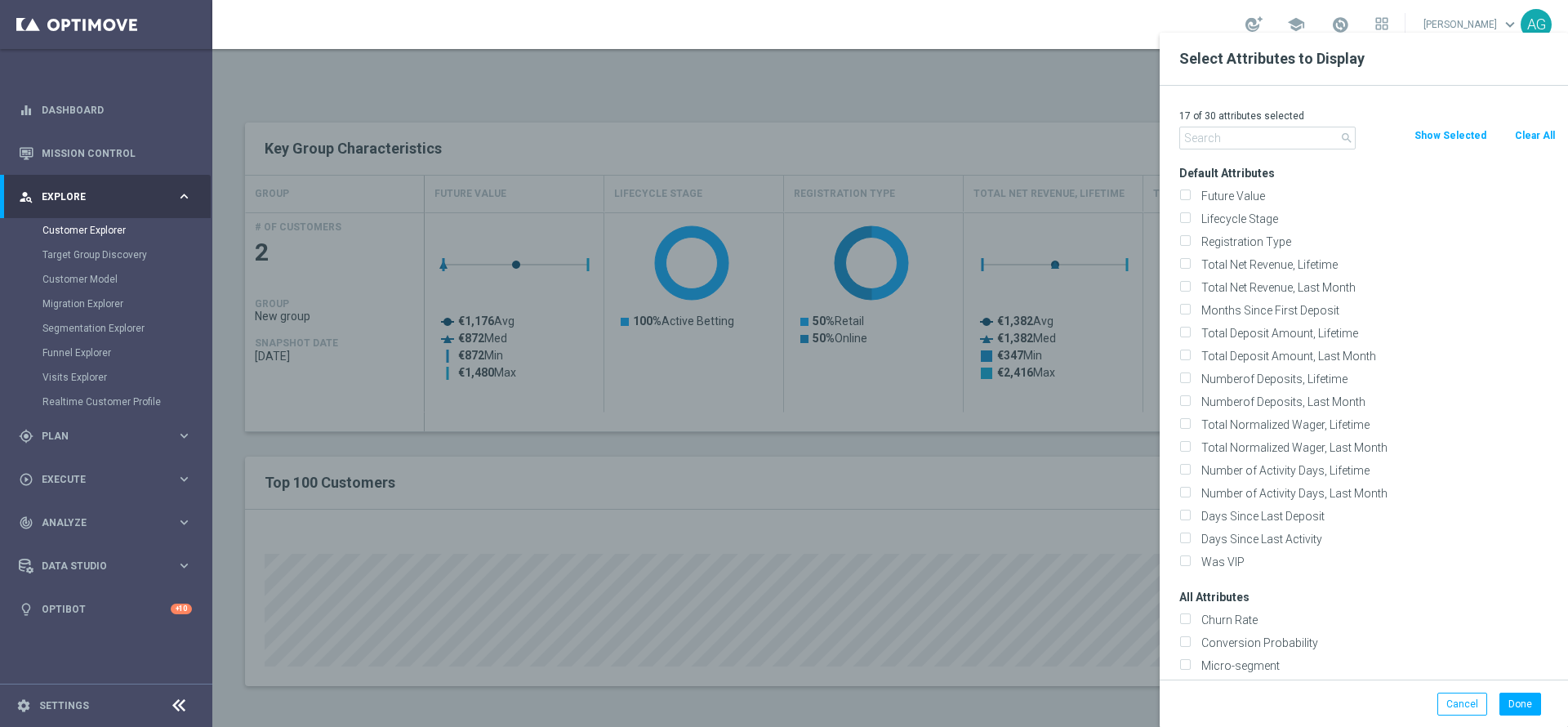
checkbox input "false"
click at [1283, 144] on input "text" at bounding box center [1268, 138] width 176 height 22
type input "o"
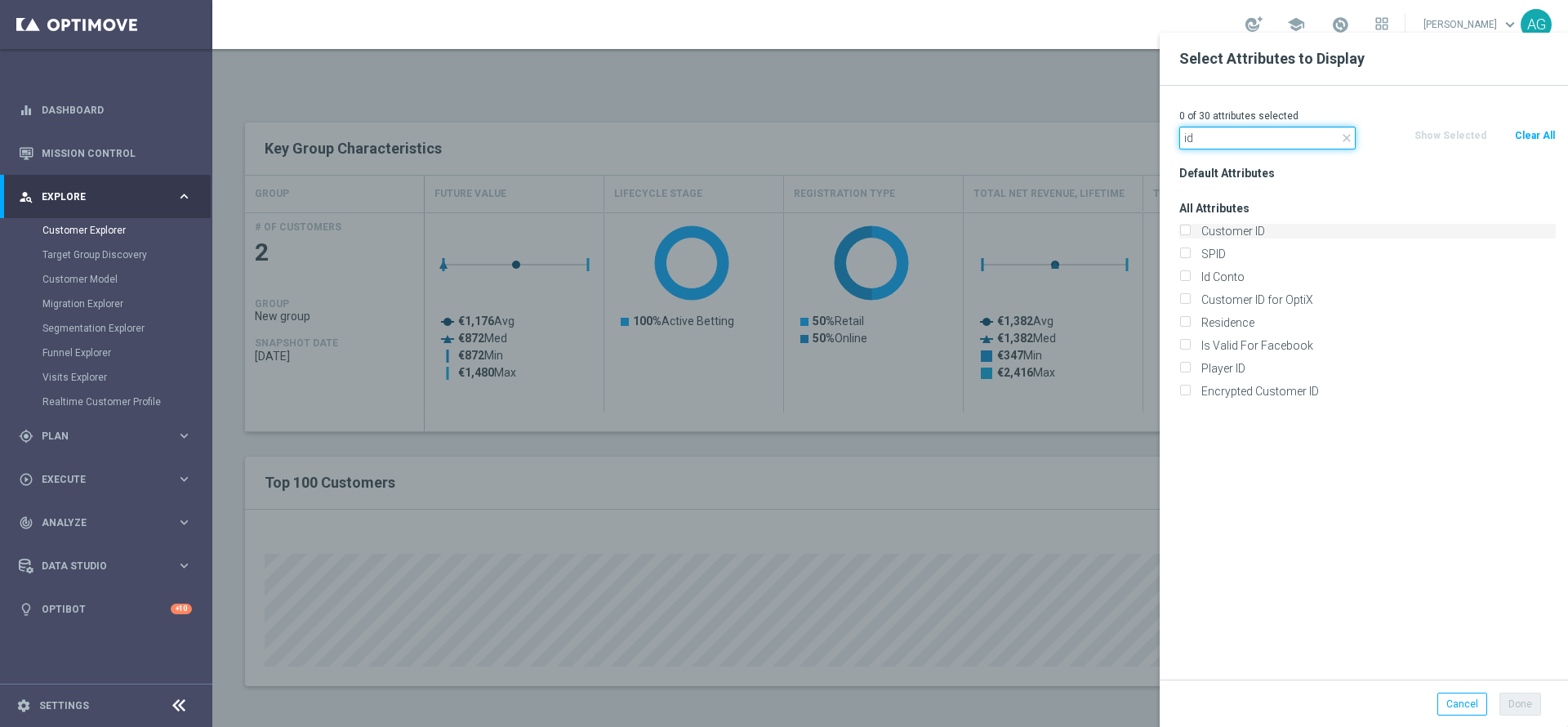
type input "id"
click at [1216, 236] on label "Customer ID" at bounding box center [1375, 231] width 360 height 14
click at [1189, 236] on input "Customer ID" at bounding box center [1185, 233] width 11 height 11
checkbox input "true"
click at [1343, 139] on icon "close" at bounding box center [1346, 138] width 13 height 13
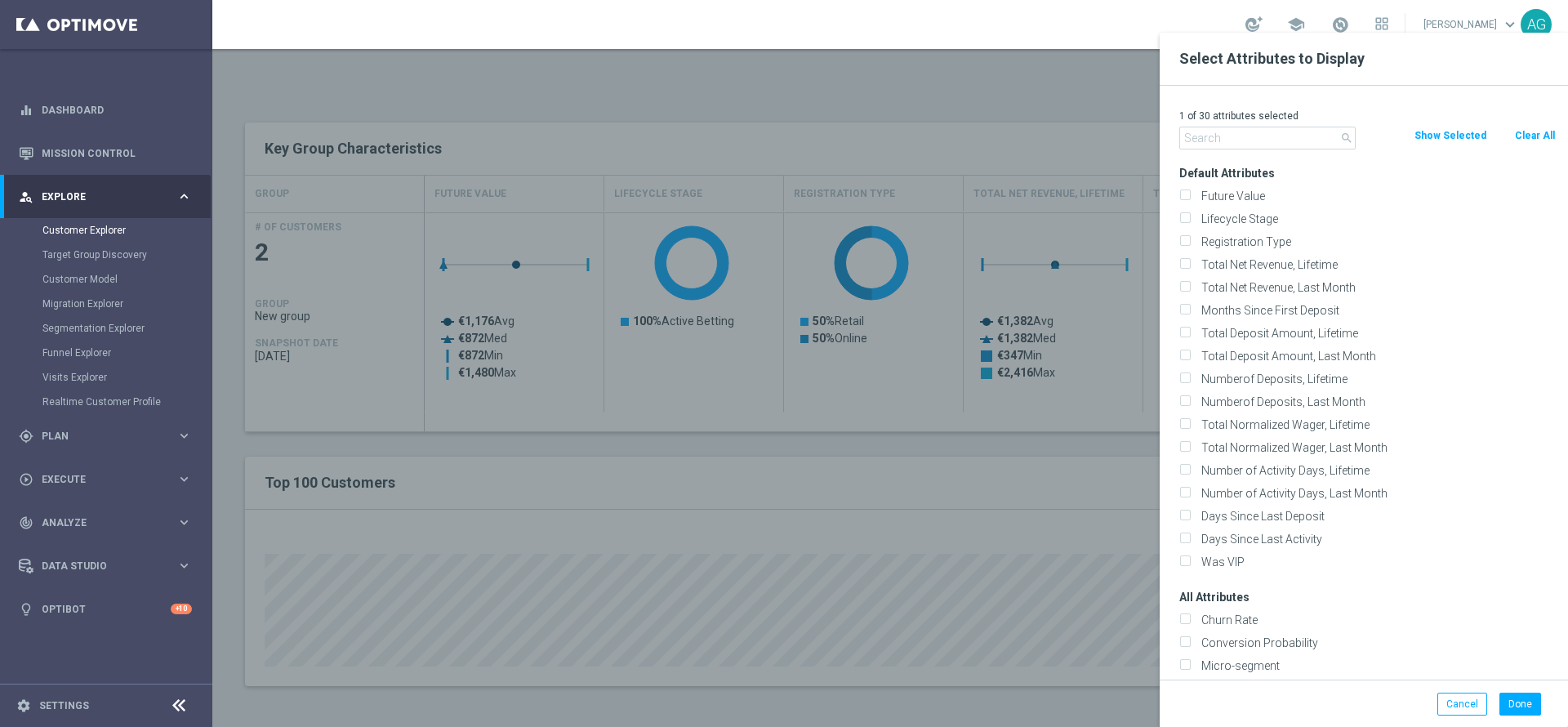
click at [1258, 123] on div "1 of 30 attributes selected" at bounding box center [1367, 116] width 401 height 22
click at [1258, 128] on input "text" at bounding box center [1268, 138] width 176 height 22
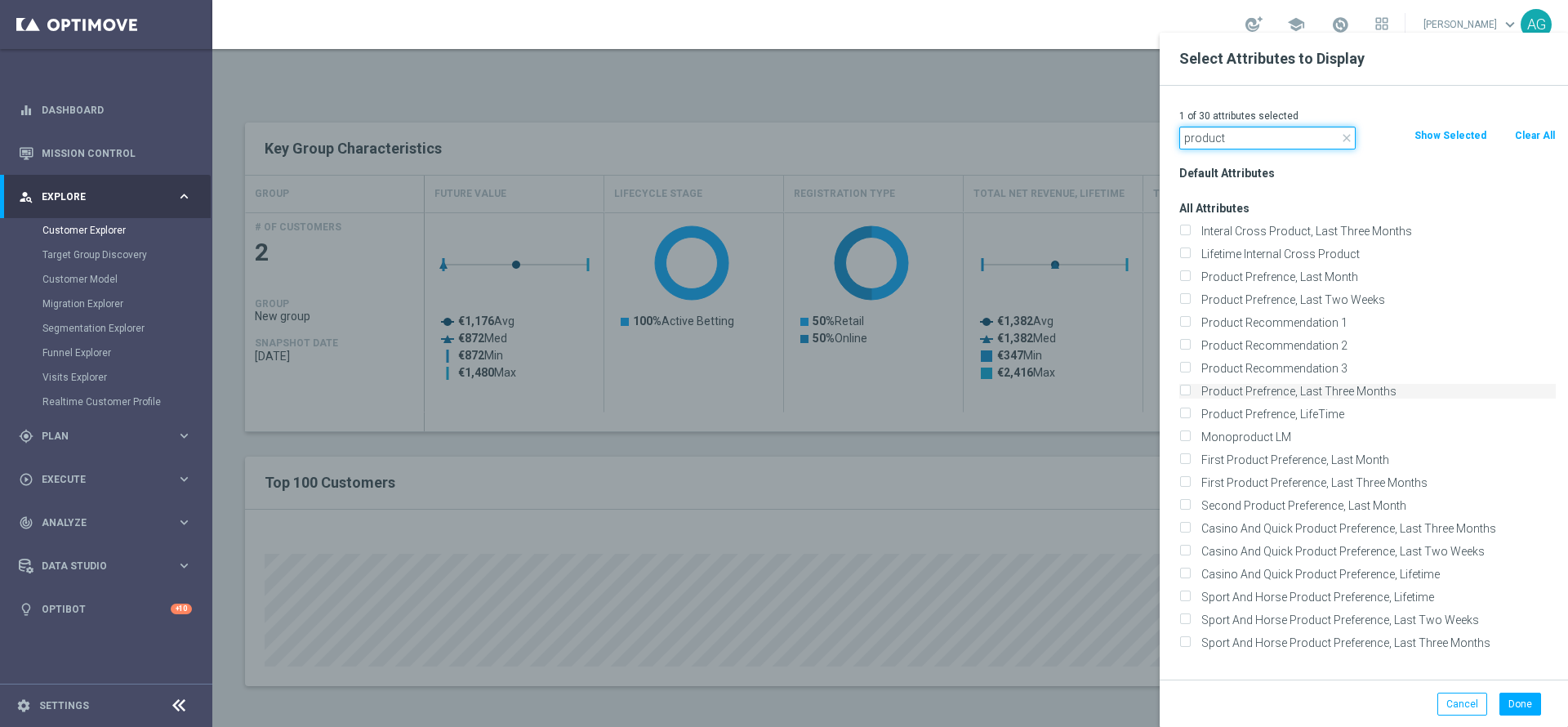
type input "product"
click at [1185, 389] on input "Product Prefrence, Last Three Months" at bounding box center [1185, 393] width 11 height 11
checkbox input "true"
click at [1110, 443] on div at bounding box center [996, 396] width 1568 height 727
click at [1517, 703] on button "Done" at bounding box center [1519, 704] width 41 height 22
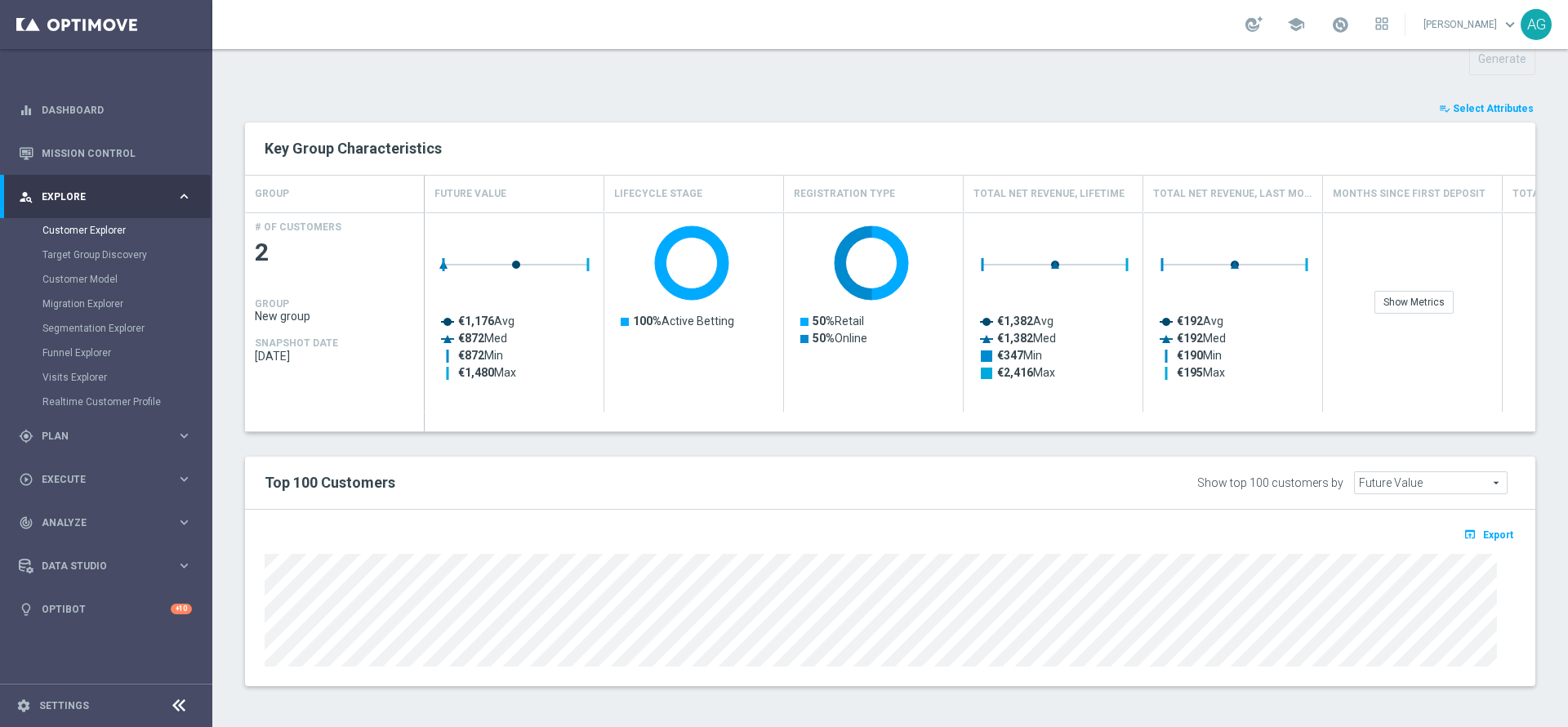
type input "Search"
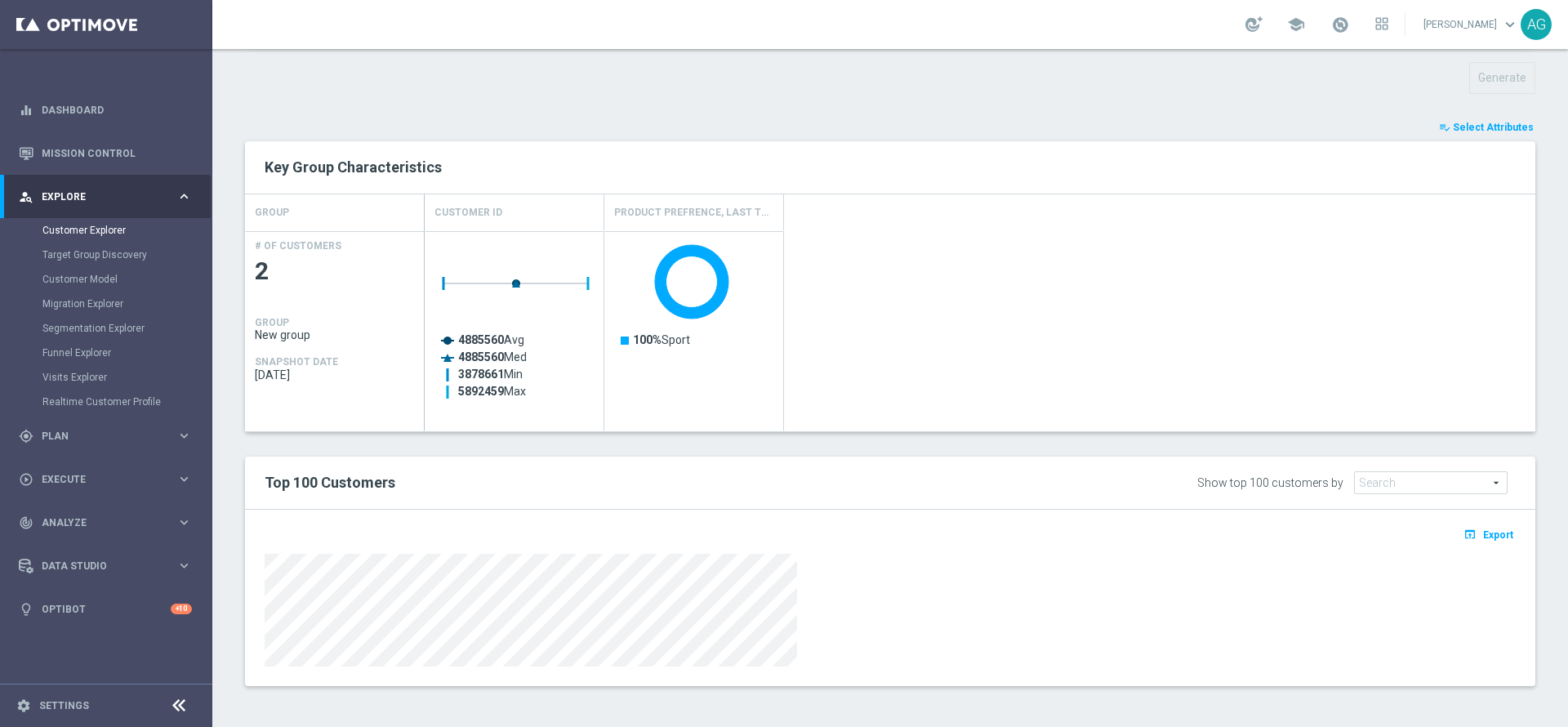
click at [909, 621] on div at bounding box center [890, 609] width 1251 height 112
